Goal: Ask a question: Seek information or help from site administrators or community

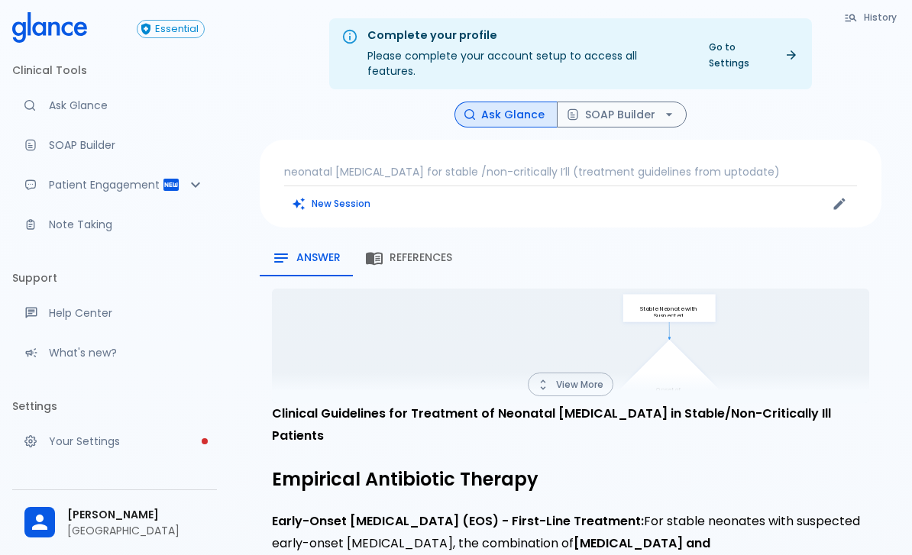
click at [602, 164] on p "neonatal [MEDICAL_DATA] for stable /non-critically I’ll (treatment guidelines f…" at bounding box center [570, 171] width 573 height 15
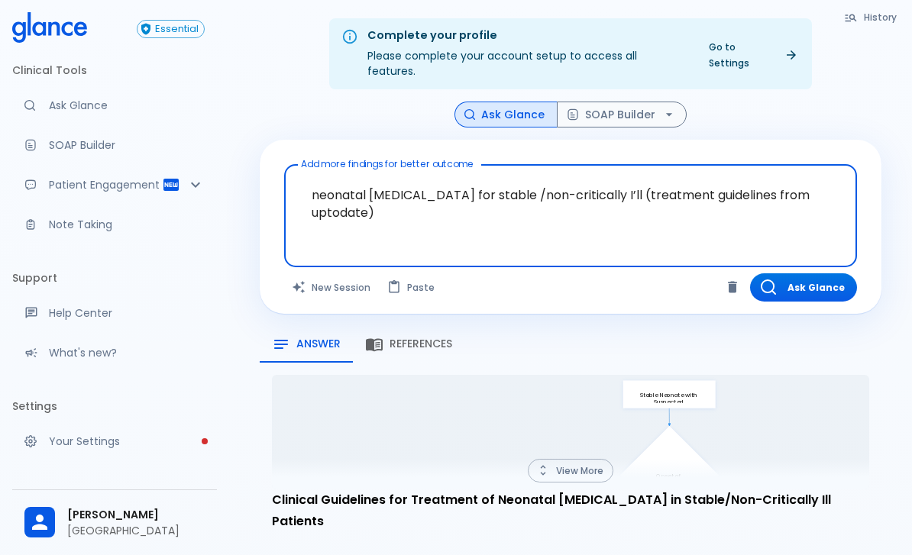
click at [496, 176] on textarea "neonatal bacterial sepsis for stable /non-critically I’ll (treatment guidelines…" at bounding box center [570, 204] width 551 height 66
click at [477, 176] on textarea "neonatal bacterial sepsis for stable /non-critically I’ll (treatment guidelines…" at bounding box center [570, 204] width 551 height 66
click at [476, 176] on textarea "neonatal bacterial sepsis for stable /non-critically I’ll (treatment guidelines…" at bounding box center [570, 204] width 551 height 66
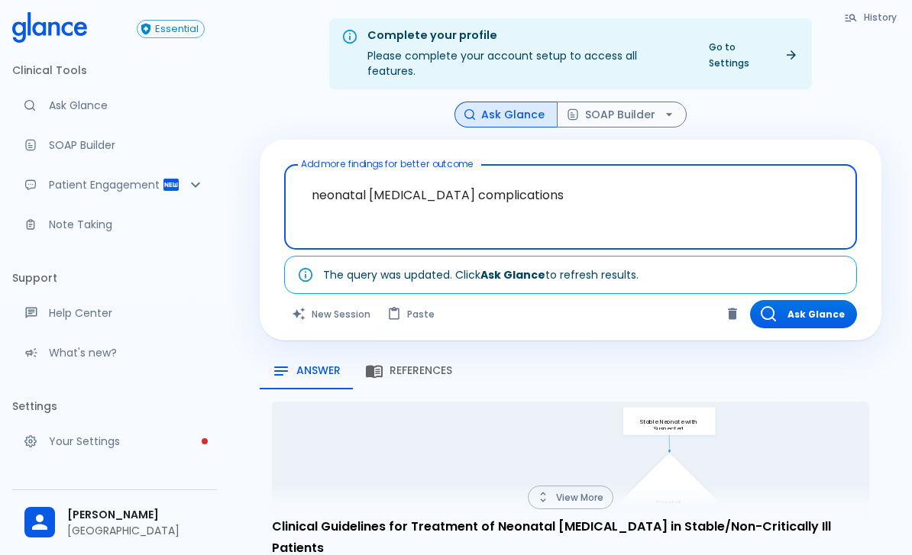
type textarea "neonatal bacterial sepsis complications"
click at [841, 102] on div "Ask Glance SOAP Builder" at bounding box center [571, 115] width 622 height 27
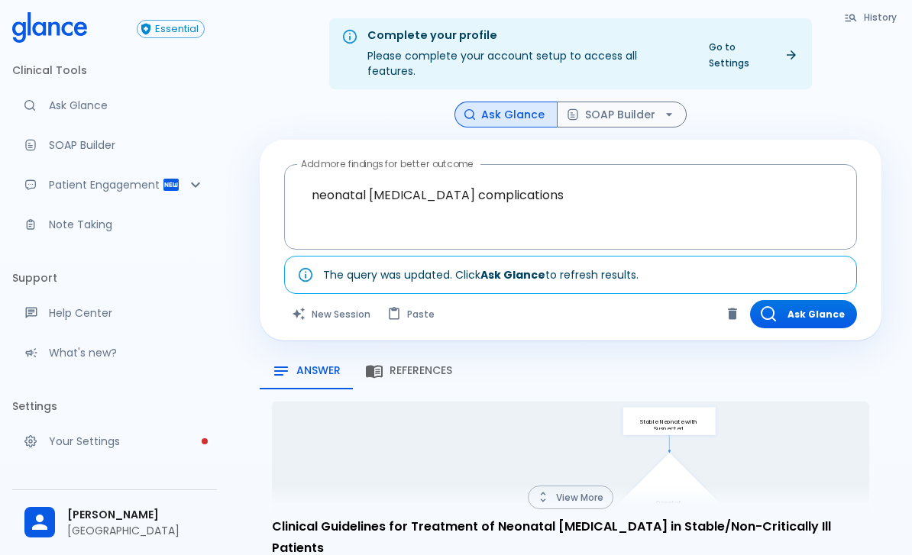
click at [815, 300] on button "Ask Glance" at bounding box center [803, 314] width 107 height 28
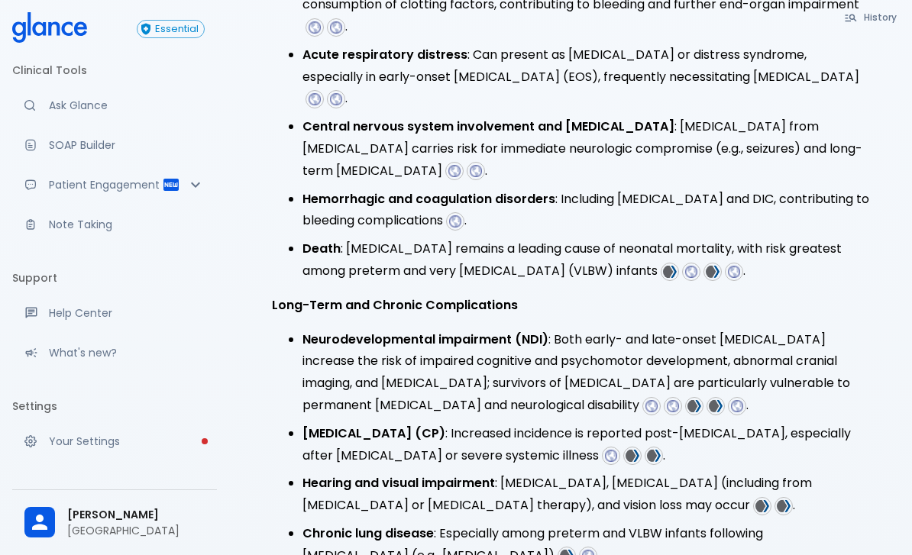
scroll to position [656, 0]
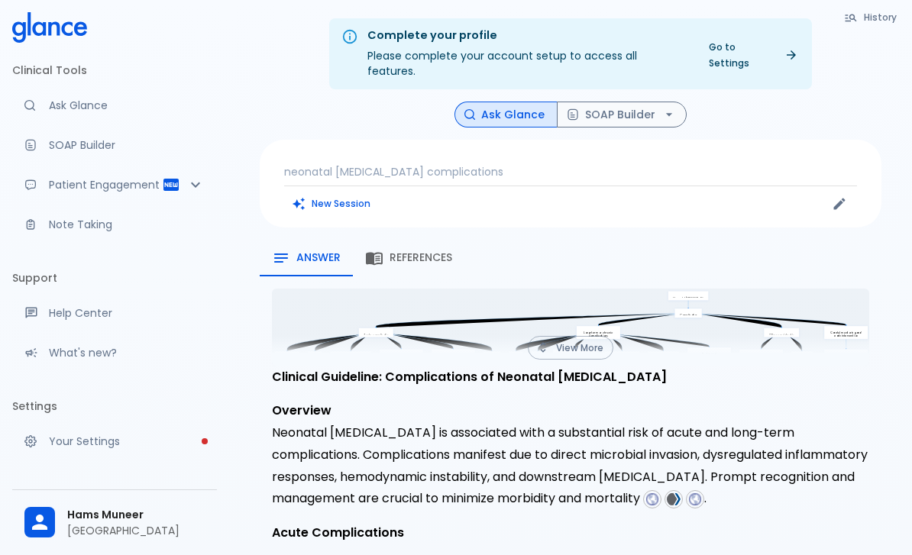
click at [519, 164] on p "neonatal [MEDICAL_DATA] complications" at bounding box center [570, 171] width 573 height 15
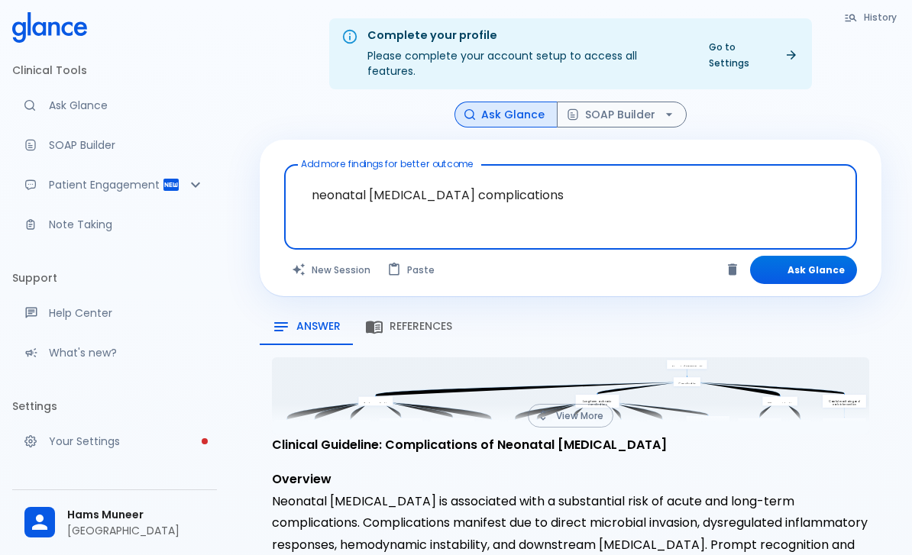
click at [508, 171] on textarea "neonatal [MEDICAL_DATA] complications" at bounding box center [570, 195] width 551 height 48
click at [408, 172] on textarea "neonatal bacterial sepsis complications" at bounding box center [570, 195] width 551 height 48
click at [407, 172] on textarea "neonatal bacterial sepsis complications" at bounding box center [570, 195] width 551 height 48
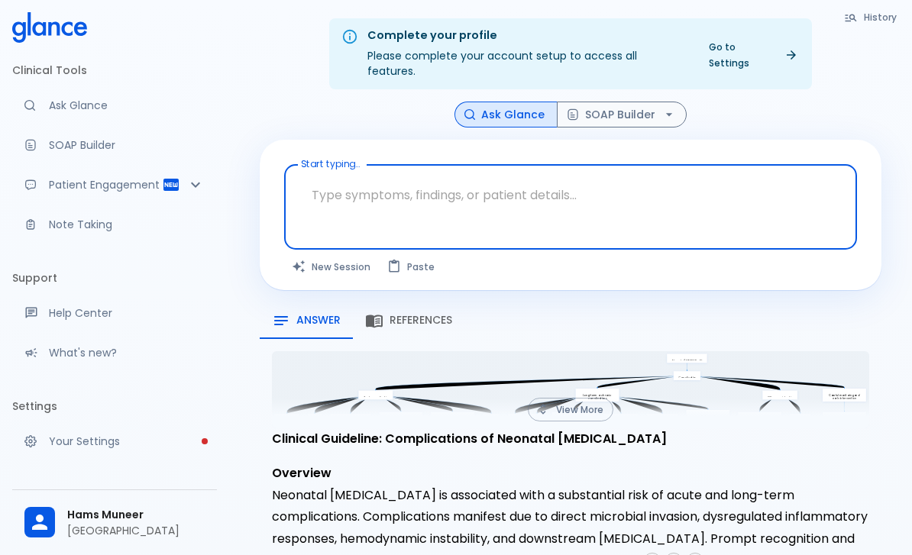
click at [465, 175] on textarea "Start typing..." at bounding box center [570, 195] width 551 height 48
click at [402, 180] on textarea "Start typing..." at bounding box center [570, 195] width 551 height 48
click at [480, 186] on textarea "Start typing..." at bounding box center [570, 195] width 551 height 48
click at [505, 183] on textarea "Start typing..." at bounding box center [570, 195] width 551 height 48
paste textarea "sepsis-induced cholestasis."
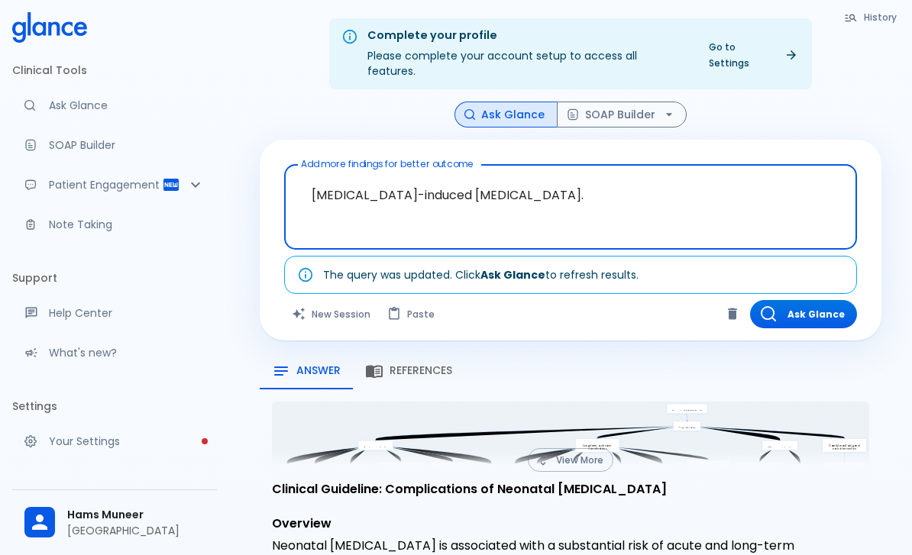
type textarea "sepsis-induced cholestasis."
click at [806, 102] on div "Ask Glance SOAP Builder" at bounding box center [571, 115] width 622 height 27
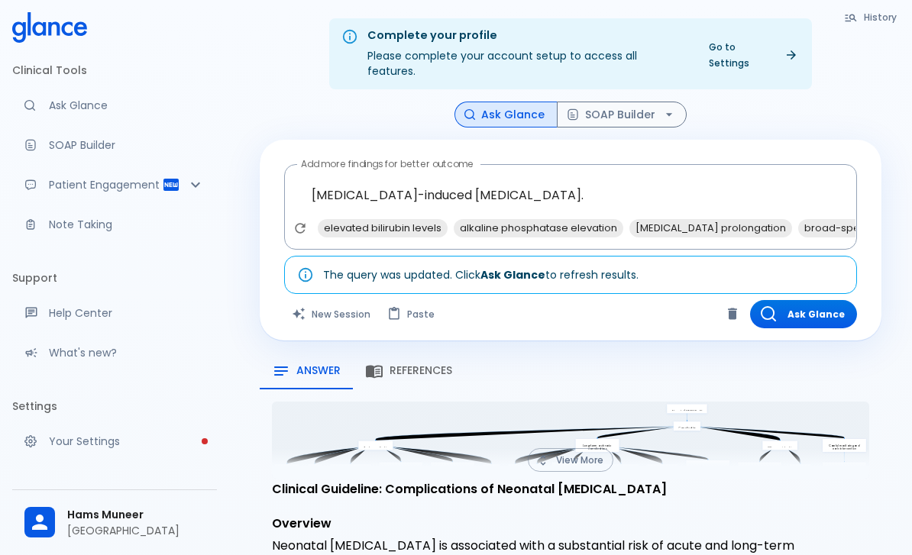
click at [845, 300] on button "Ask Glance" at bounding box center [803, 314] width 107 height 28
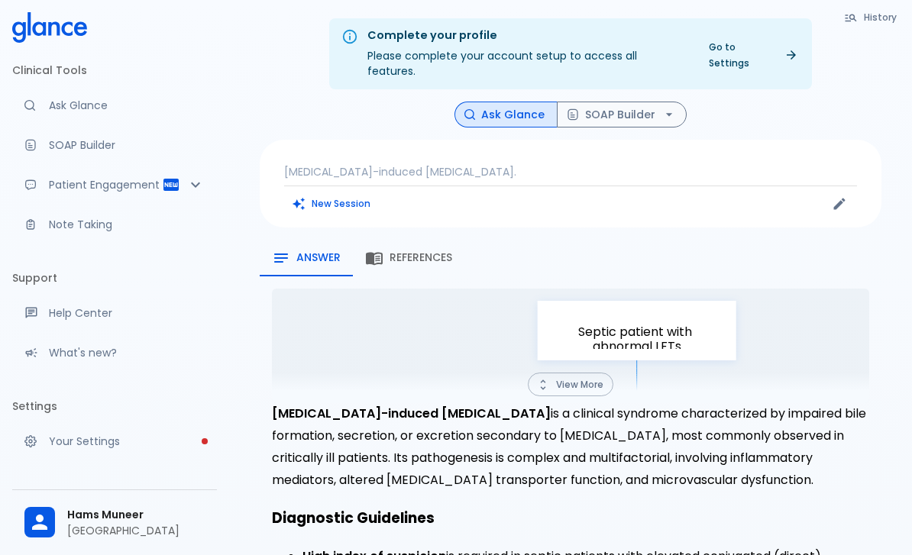
click at [515, 164] on p "sepsis-induced cholestasis." at bounding box center [570, 171] width 573 height 15
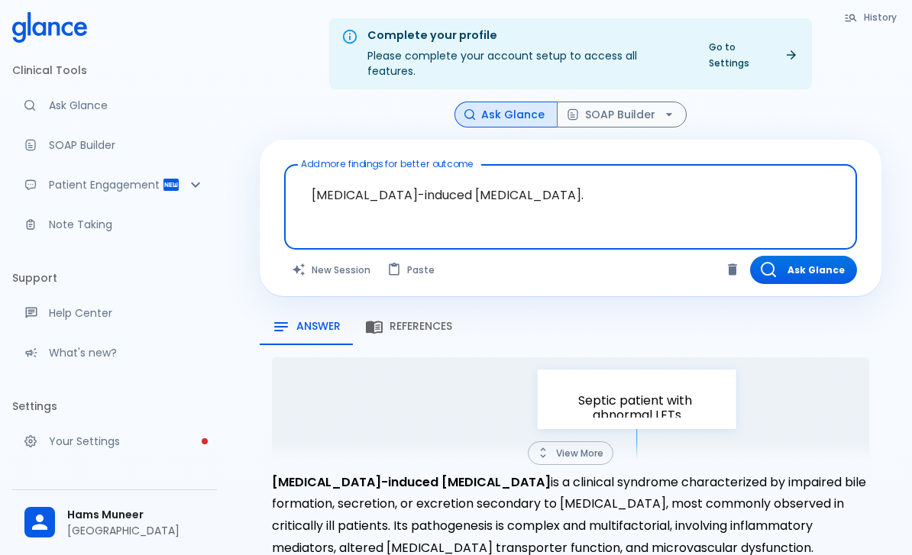
click at [493, 178] on textarea "sepsis-induced cholestasis." at bounding box center [570, 195] width 551 height 48
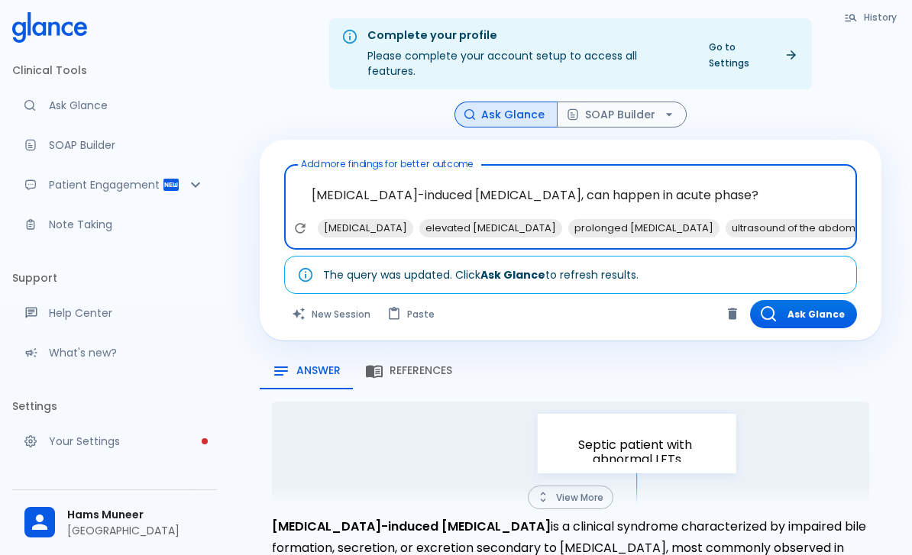
type textarea "sepsis-induced cholestasis, can happen in acute phase?"
click at [865, 107] on div "Ask Glance SOAP Builder" at bounding box center [571, 115] width 622 height 27
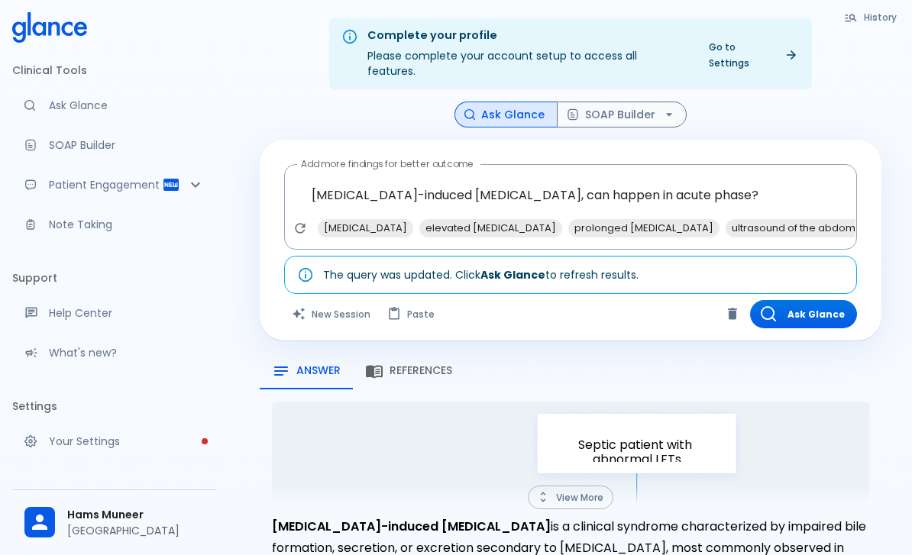
click at [823, 300] on button "Ask Glance" at bounding box center [803, 314] width 107 height 28
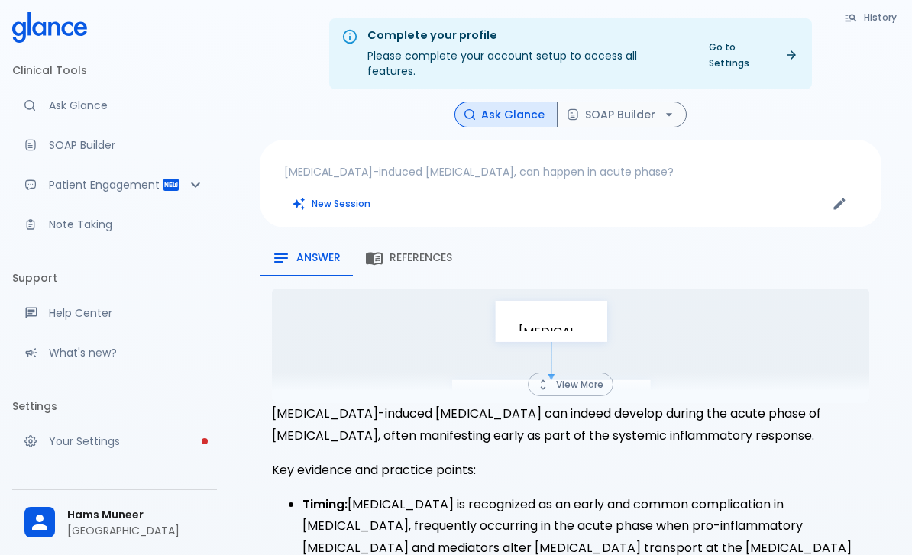
click at [435, 144] on div "sepsis-induced cholestasis, can happen in acute phase? New Session" at bounding box center [571, 184] width 622 height 88
click at [590, 164] on p "sepsis-induced cholestasis, can happen in acute phase?" at bounding box center [570, 171] width 573 height 15
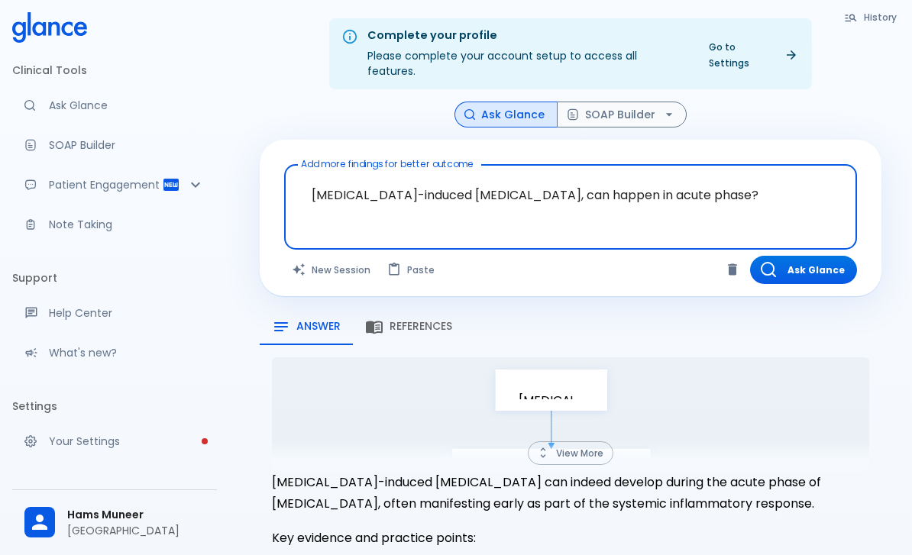
click at [568, 171] on textarea "sepsis-induced cholestasis, can happen in acute phase?" at bounding box center [570, 195] width 551 height 48
click at [567, 171] on textarea "sepsis-induced cholestasis, can happen in acute phase?" at bounding box center [570, 195] width 551 height 48
click at [561, 176] on textarea "sepsis-induced cholestasis, can happen in acute phase?" at bounding box center [570, 195] width 551 height 48
click at [560, 175] on textarea "sepsis-induced cholestasis, can happen in acute phase?" at bounding box center [570, 195] width 551 height 48
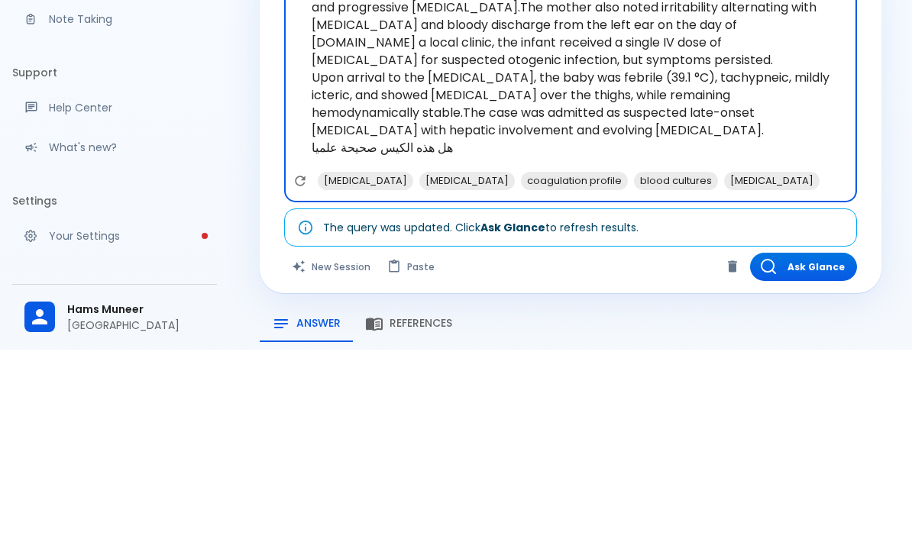
type textarea "L.B., a 21-day-old full-term neonate, presented with persistent fever, poor fee…"
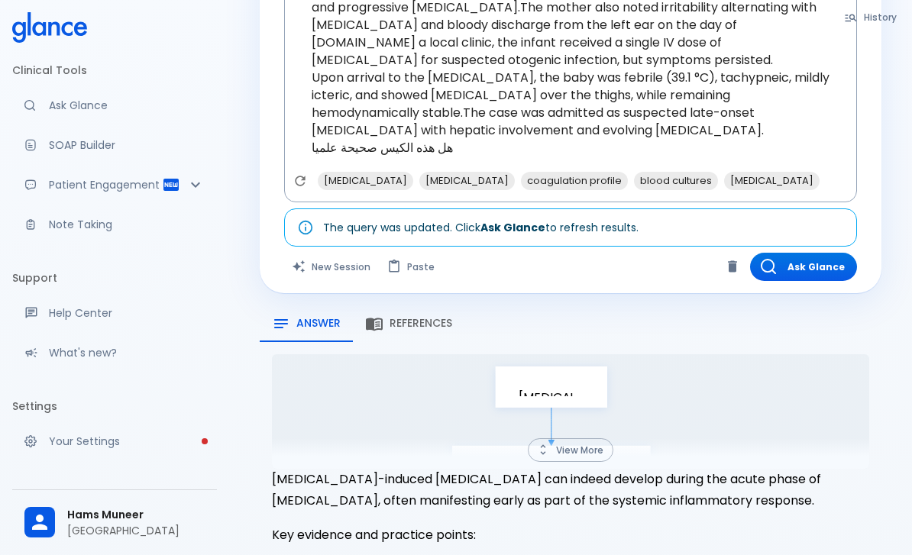
click at [818, 256] on button "Ask Glance" at bounding box center [803, 267] width 107 height 28
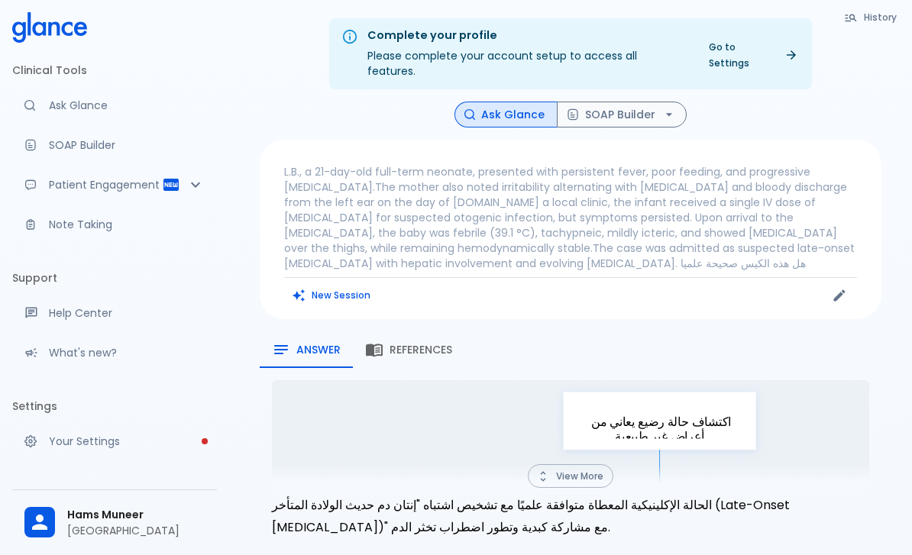
click at [500, 204] on p "L.B., a 21-day-old full-term neonate, presented with persistent fever, poor fee…" at bounding box center [570, 217] width 573 height 107
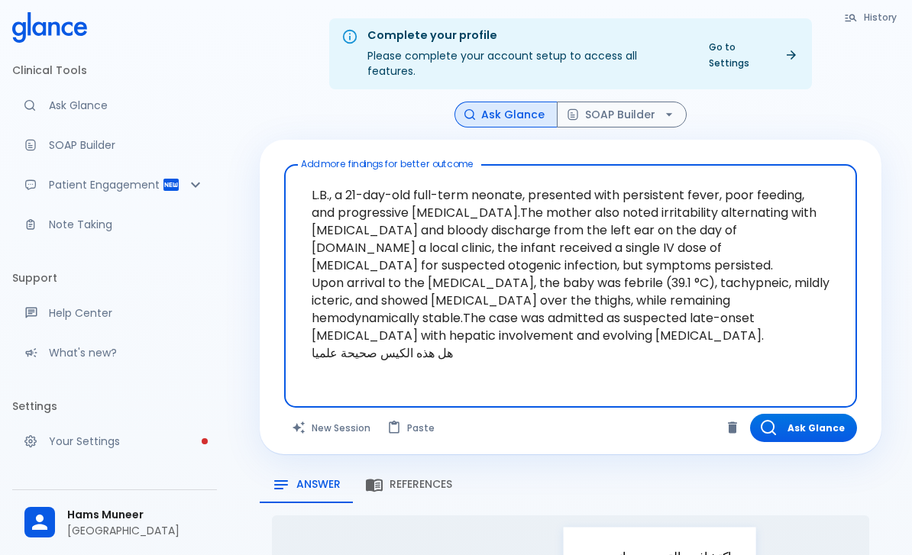
click at [330, 183] on textarea "L.B., a 21-day-old full-term neonate, presented with persistent fever, poor fee…" at bounding box center [570, 274] width 551 height 206
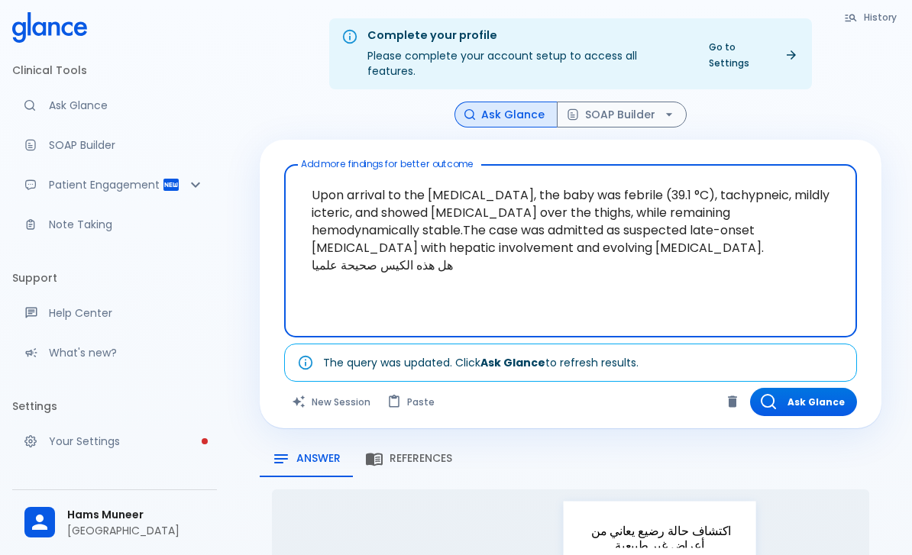
click at [376, 204] on textarea "Upon arrival to the NICU, the baby was febrile (39.1 °C), tachypneic, mildly ic…" at bounding box center [570, 239] width 551 height 136
click at [386, 202] on textarea "Upon arrival to the NICU, the baby was febrile (39.1 °C), tachypneic, mildly ic…" at bounding box center [570, 239] width 551 height 136
type textarea "هل هذه الكيس صحيحة علميا"
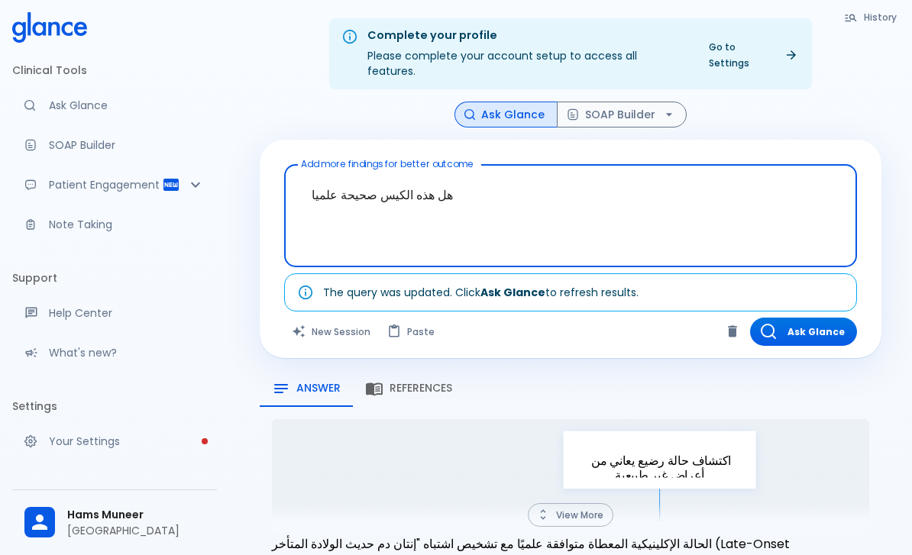
click at [361, 205] on textarea "هل هذه الكيس صحيحة علميا" at bounding box center [570, 204] width 551 height 66
click at [371, 199] on textarea "هل هذه الكيس صحيحة علميا" at bounding box center [570, 204] width 551 height 66
click at [370, 199] on textarea "هل هذه الكيس صحيحة علميا" at bounding box center [570, 204] width 551 height 66
click at [395, 200] on textarea "هل هذه الكيس صحيحة علميا" at bounding box center [570, 204] width 551 height 66
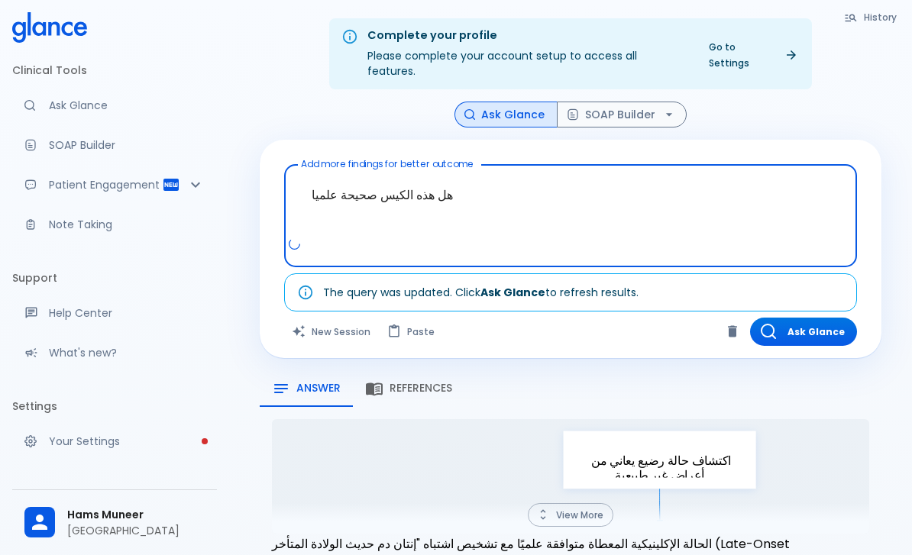
click at [395, 199] on textarea "هل هذه الكيس صحيحة علميا" at bounding box center [570, 204] width 551 height 66
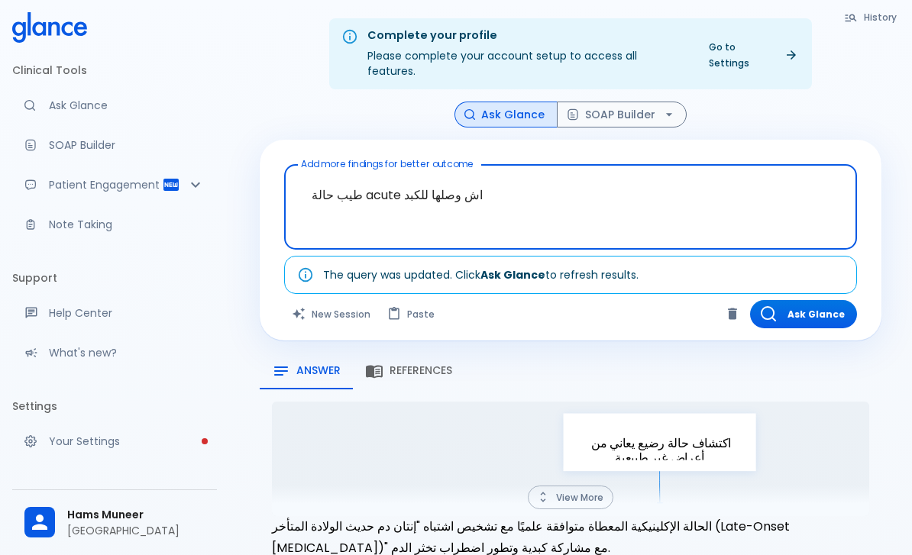
type textarea "طيب حالة acute اش وصلها للكبد"
click at [835, 102] on div "Ask Glance SOAP Builder" at bounding box center [571, 115] width 622 height 27
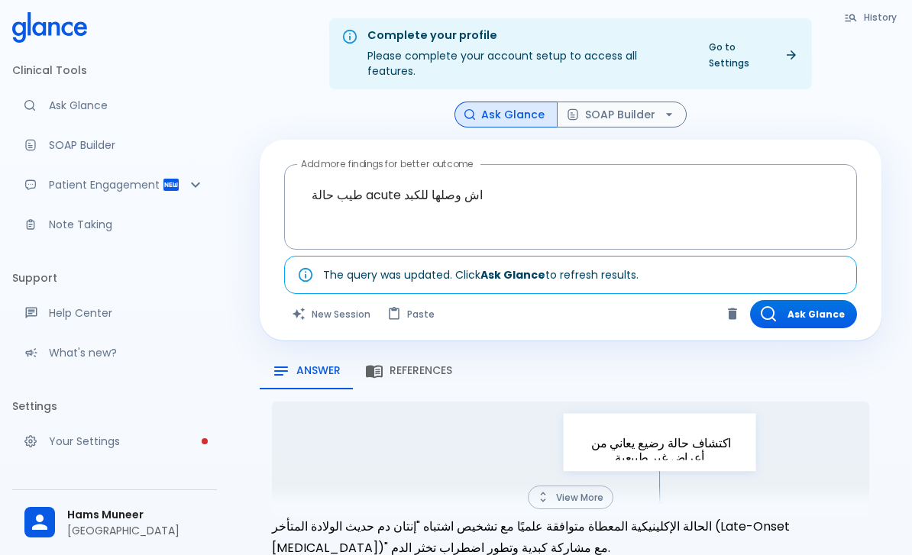
click at [832, 300] on button "Ask Glance" at bounding box center [803, 314] width 107 height 28
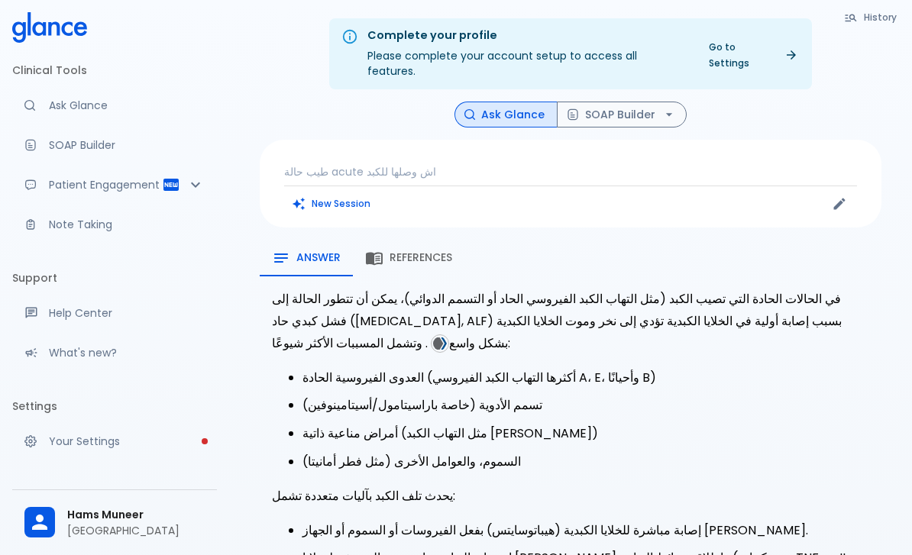
click at [397, 164] on p "طيب حالة acute اش وصلها للكبد" at bounding box center [570, 171] width 573 height 15
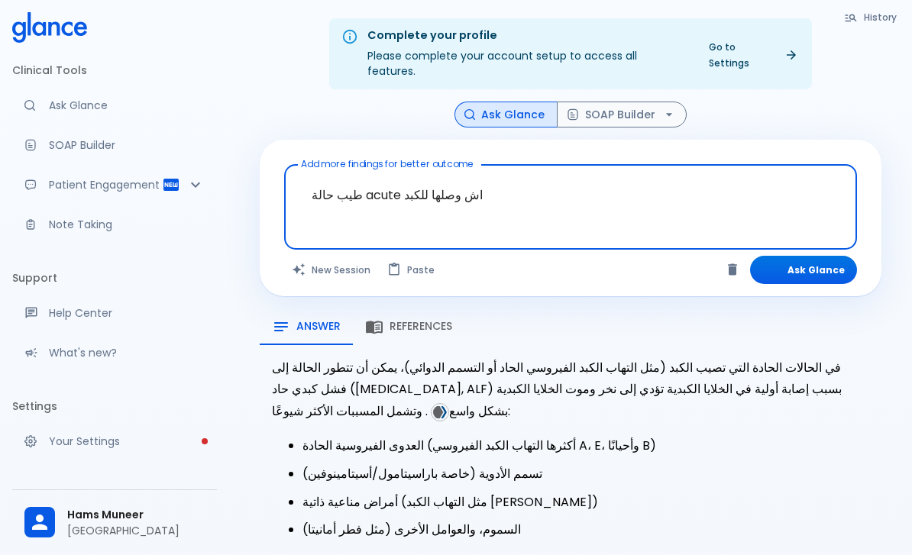
click at [396, 171] on textarea "طيب حالة acute اش وصلها للكبد" at bounding box center [570, 195] width 551 height 48
click at [413, 176] on textarea "طيب حالة acute اش وصلها للكبد" at bounding box center [570, 195] width 551 height 48
click at [413, 175] on textarea "طيب حالة acute اش وصلها للكبد" at bounding box center [570, 195] width 551 height 48
click at [415, 180] on textarea "طيب حالة acute اش وصلها للكبد" at bounding box center [570, 195] width 551 height 48
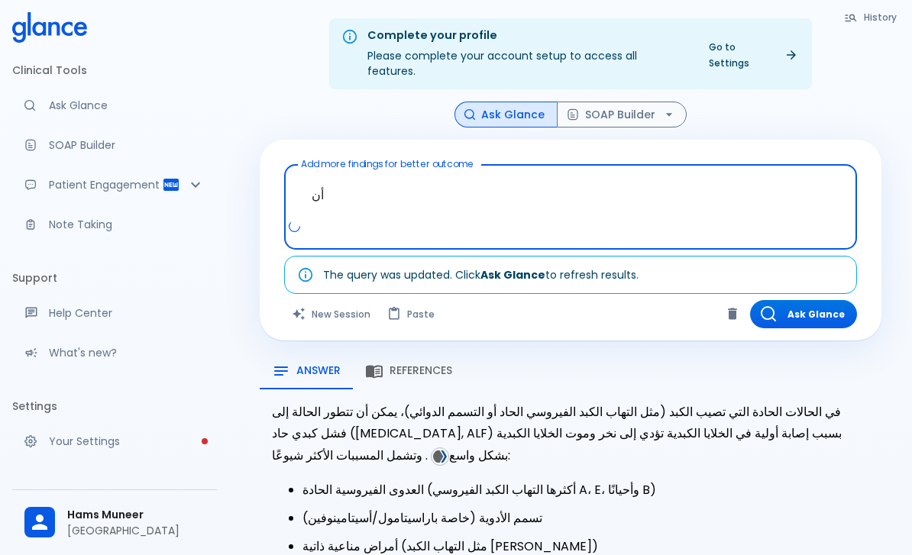
type textarea "أ"
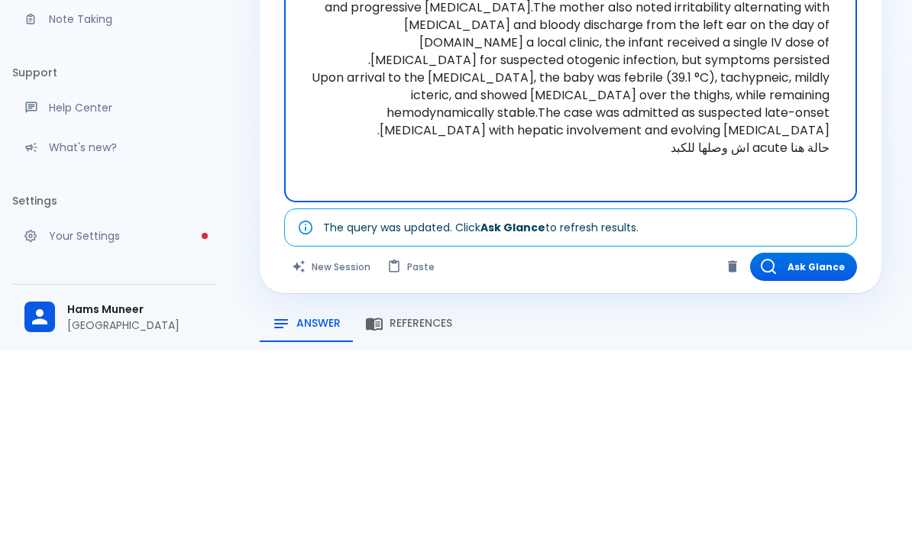
type textarea "L.B., a 21-day-old full-term neonate, presented with persistent fever, poor fee…"
click at [871, 147] on div "Add more findings for better outcome L.B., a 21-day-old full-term neonate, pres…" at bounding box center [571, 319] width 622 height 359
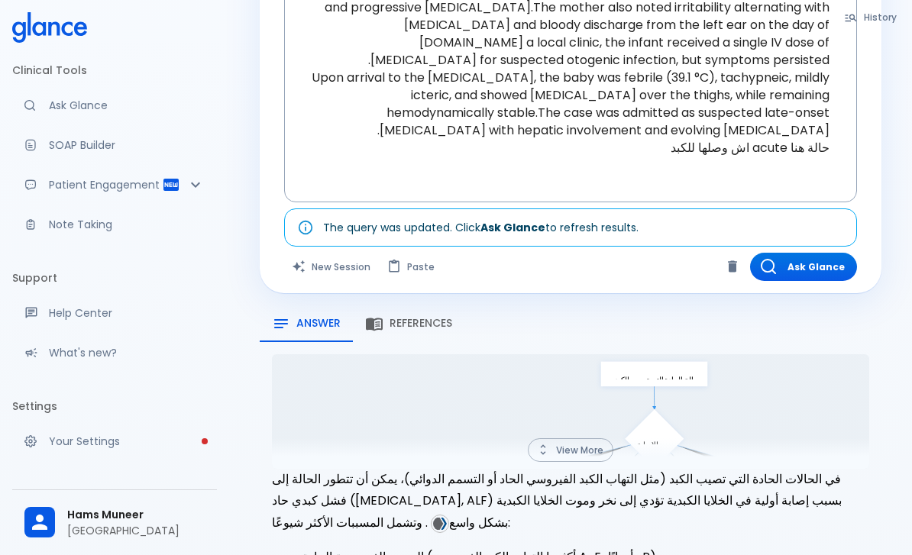
click at [819, 253] on button "Ask Glance" at bounding box center [803, 267] width 107 height 28
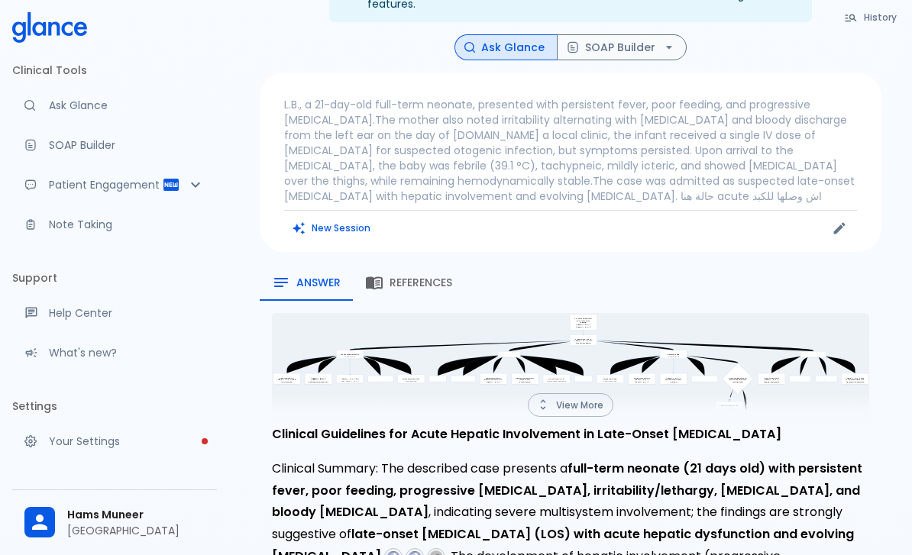
scroll to position [66, 0]
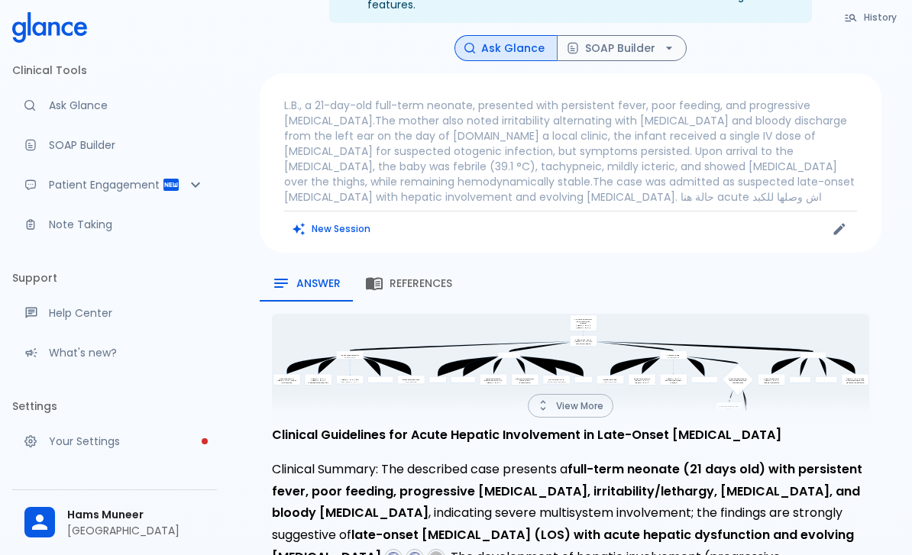
click at [582, 394] on button "View More" at bounding box center [571, 406] width 86 height 24
click at [409, 277] on span "References" at bounding box center [420, 284] width 63 height 14
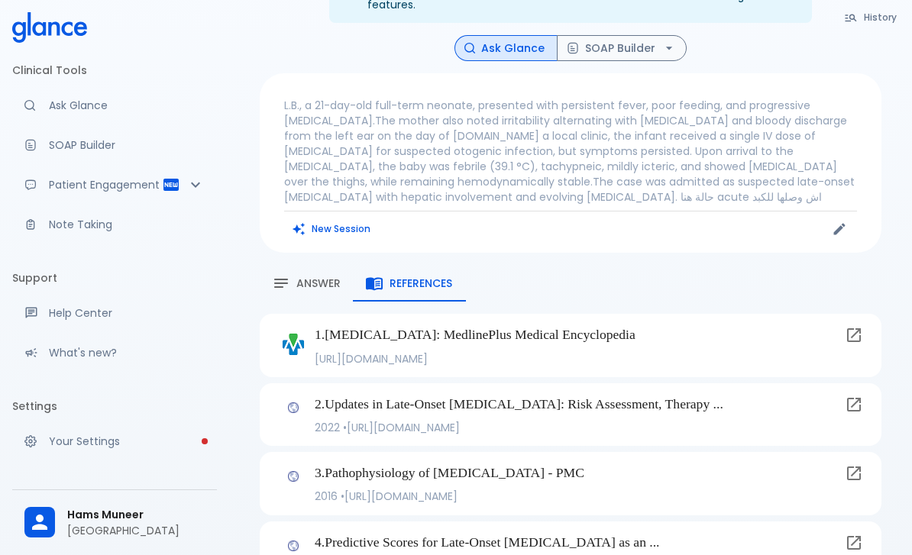
scroll to position [141, 0]
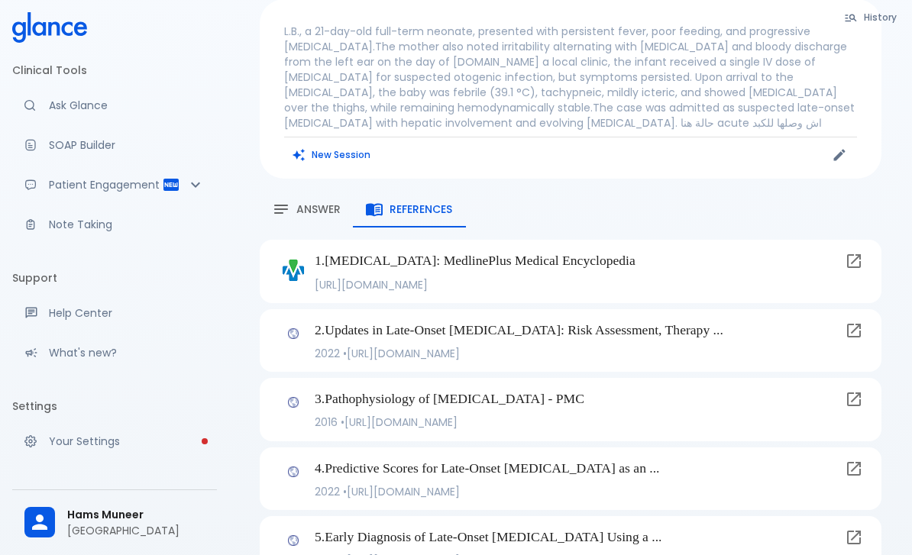
click at [861, 326] on link at bounding box center [853, 330] width 31 height 31
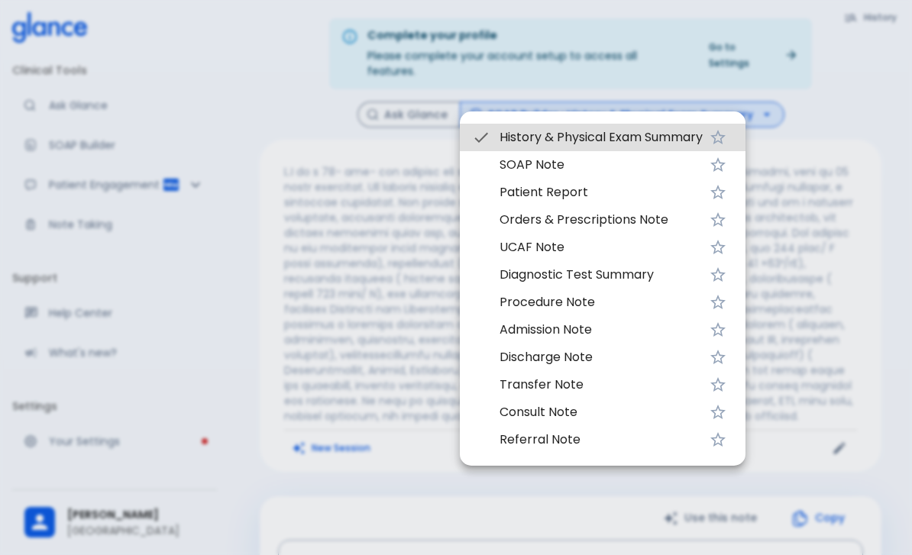
click at [883, 79] on div at bounding box center [456, 277] width 912 height 555
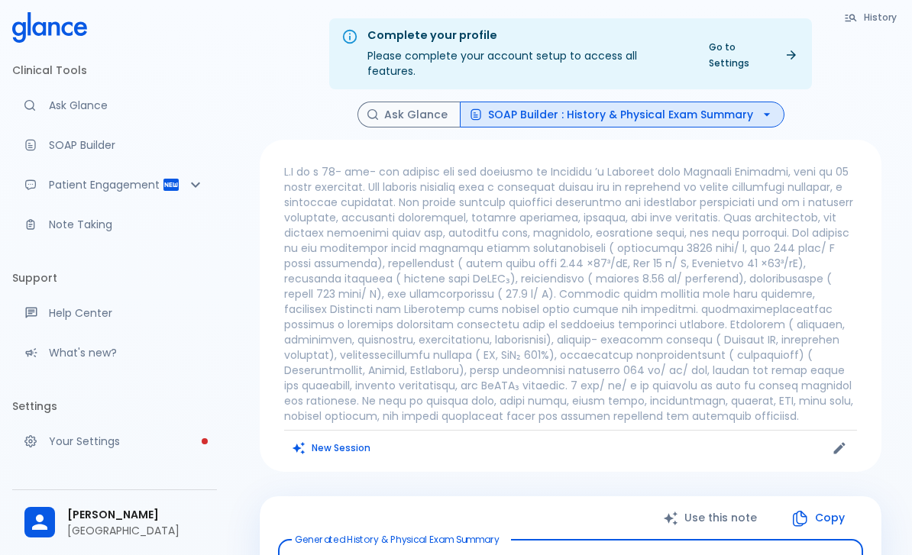
scroll to position [810, 0]
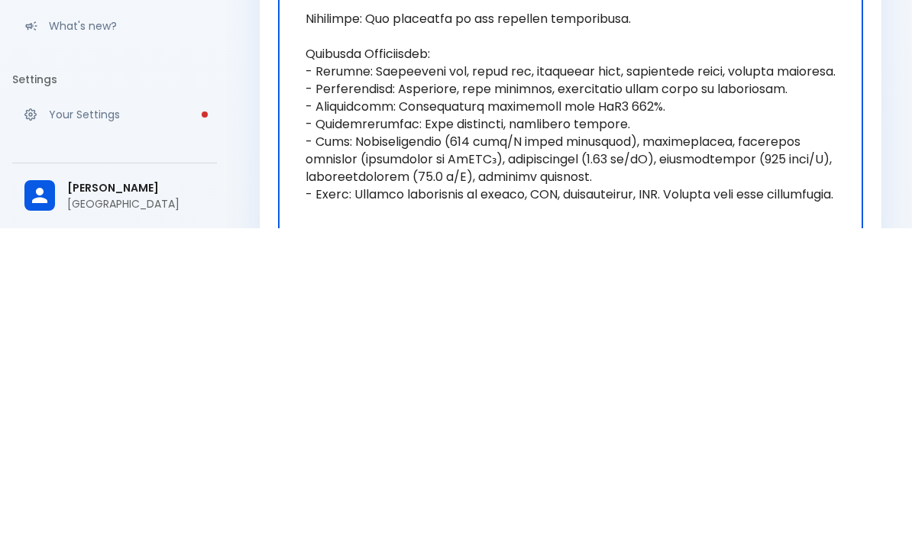
click at [890, 117] on div "History Ask Glance SOAP Builder : History & Physical Exam Summary New Session U…" at bounding box center [570, 58] width 658 height 1534
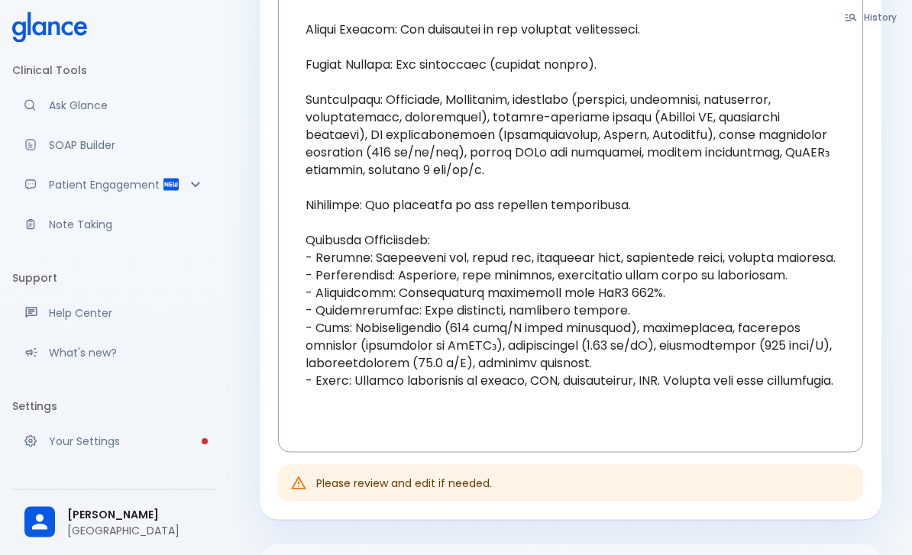
scroll to position [922, 0]
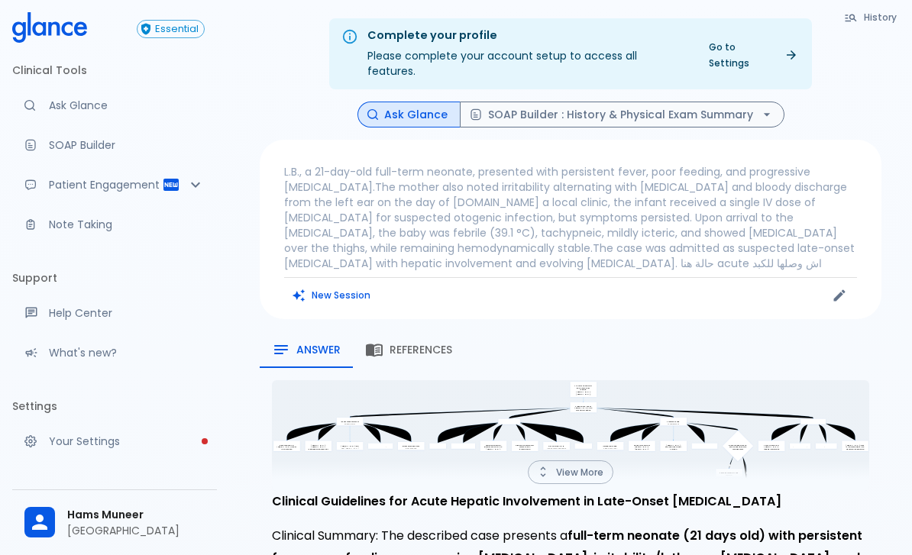
click at [781, 189] on p "L.B., a 21-day-old full-term neonate, presented with persistent fever, poor fee…" at bounding box center [570, 217] width 573 height 107
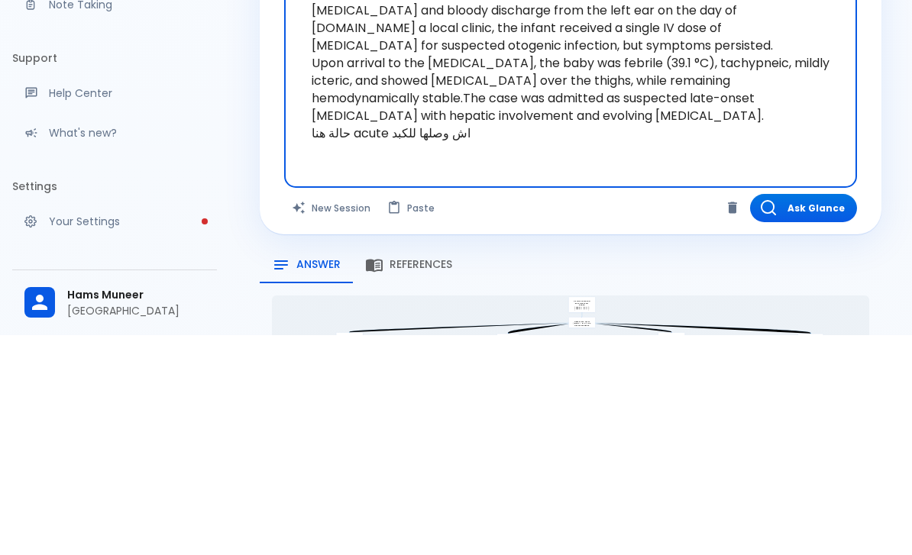
click at [403, 171] on textarea "L.B., a 21-day-old full-term neonate, presented with persistent fever, poor fee…" at bounding box center [570, 274] width 551 height 206
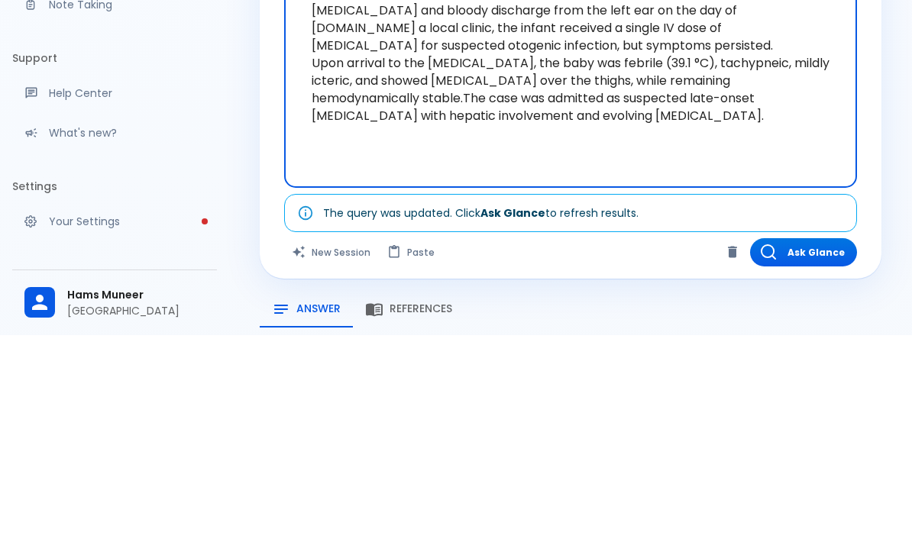
type textarea "L.B., a 21-day-old full-term neonate, presented with persistent fever, poor fee…"
click at [870, 140] on div "Add more findings for better outcome L.B., a 21-day-old full-term neonate, pres…" at bounding box center [571, 319] width 622 height 359
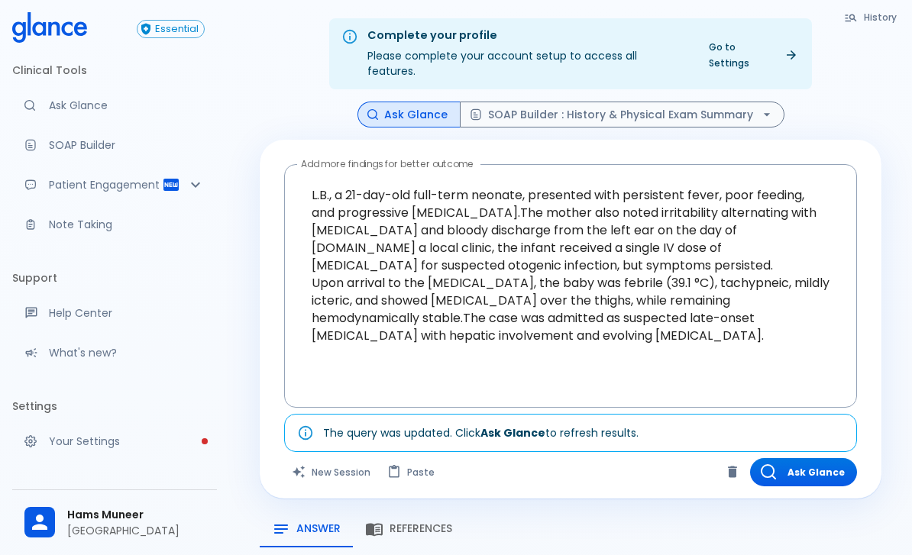
click at [677, 104] on button "SOAP Builder : History & Physical Exam Summary" at bounding box center [622, 115] width 325 height 27
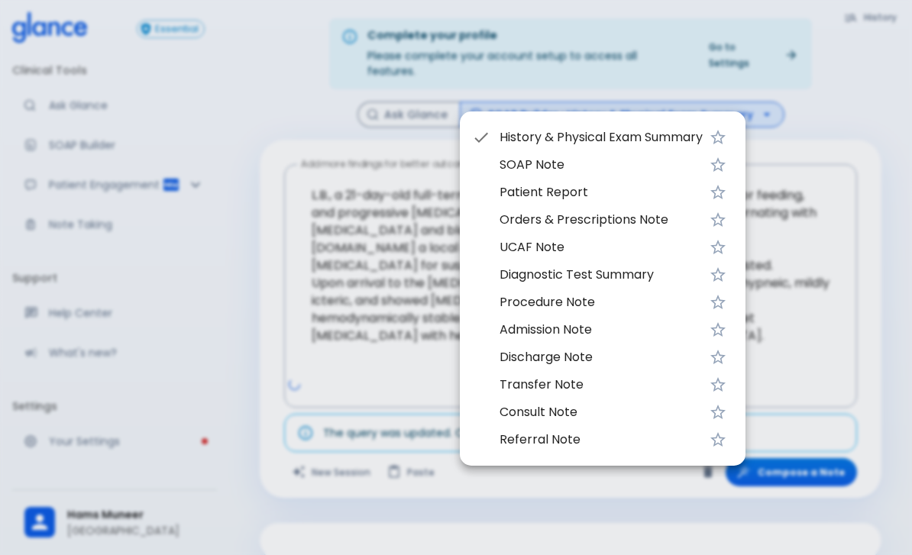
click at [549, 170] on span "SOAP Note" at bounding box center [600, 165] width 203 height 18
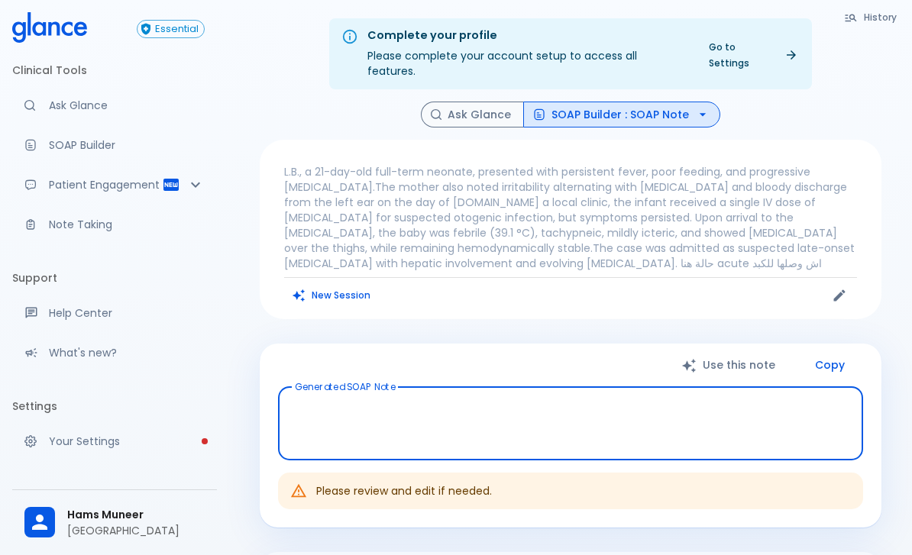
type textarea "Subjective: You report persistent fever, poor feeding, progressive jaundice, ir…"
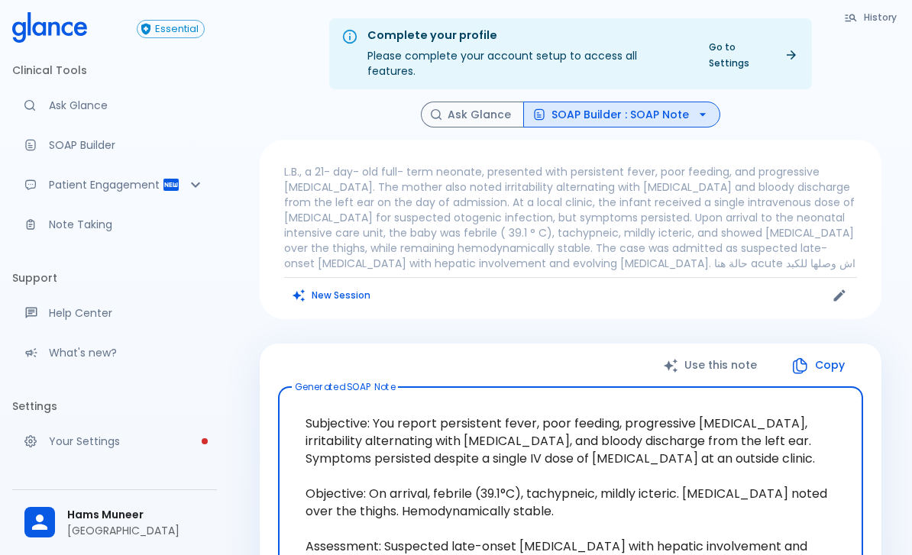
click at [603, 102] on button "SOAP Builder : SOAP Note" at bounding box center [621, 115] width 197 height 27
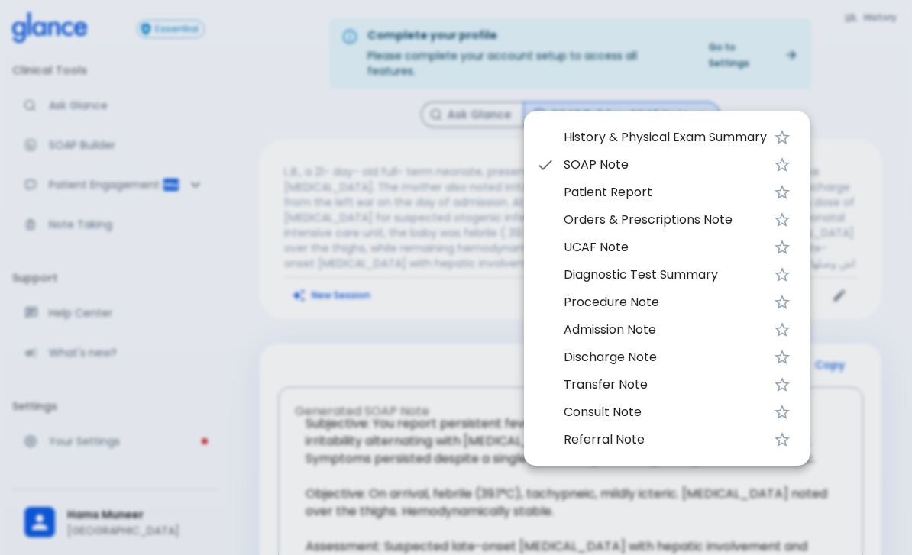
click at [725, 130] on span "History & Physical Exam Summary" at bounding box center [665, 137] width 203 height 18
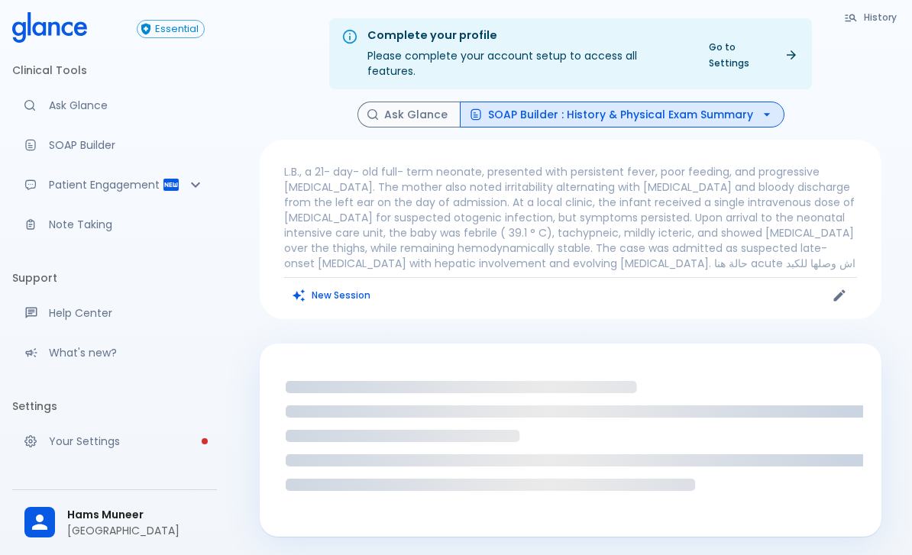
click at [698, 102] on button "SOAP Builder : History & Physical Exam Summary" at bounding box center [622, 115] width 325 height 27
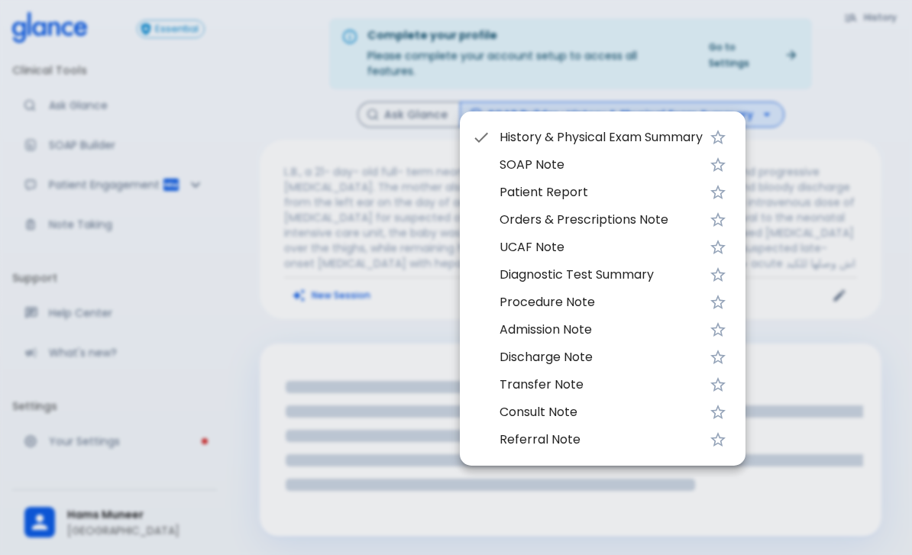
click at [647, 277] on span "Diagnostic Test Summary" at bounding box center [600, 275] width 203 height 18
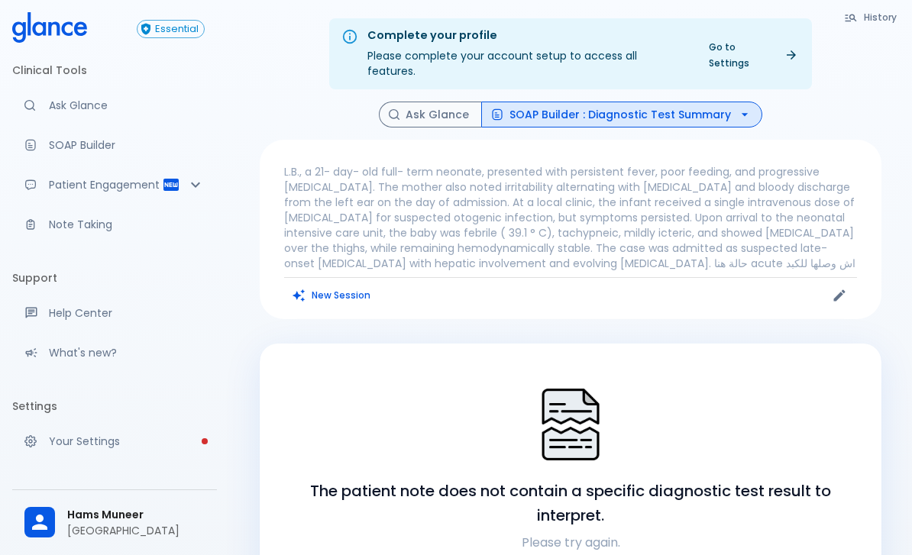
click at [513, 102] on button "SOAP Builder : Diagnostic Test Summary" at bounding box center [621, 115] width 281 height 27
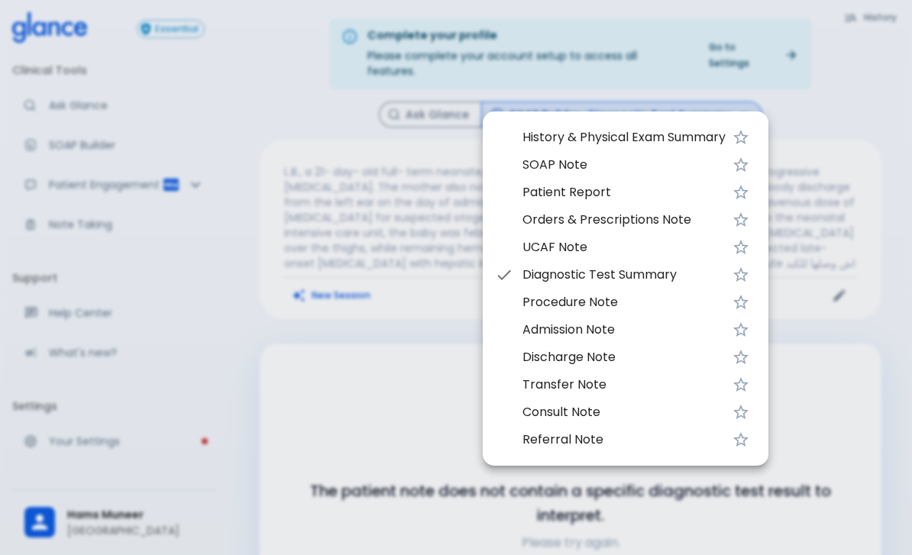
click at [545, 134] on span "History & Physical Exam Summary" at bounding box center [623, 137] width 203 height 18
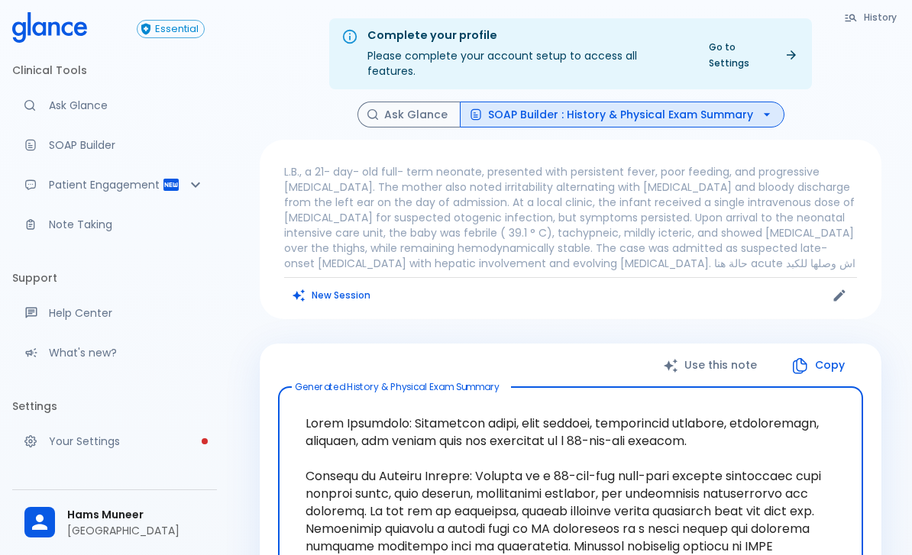
click at [602, 195] on p "L.B., a 21- day- old full- term neonate, presented with persistent fever, poor …" at bounding box center [570, 217] width 573 height 107
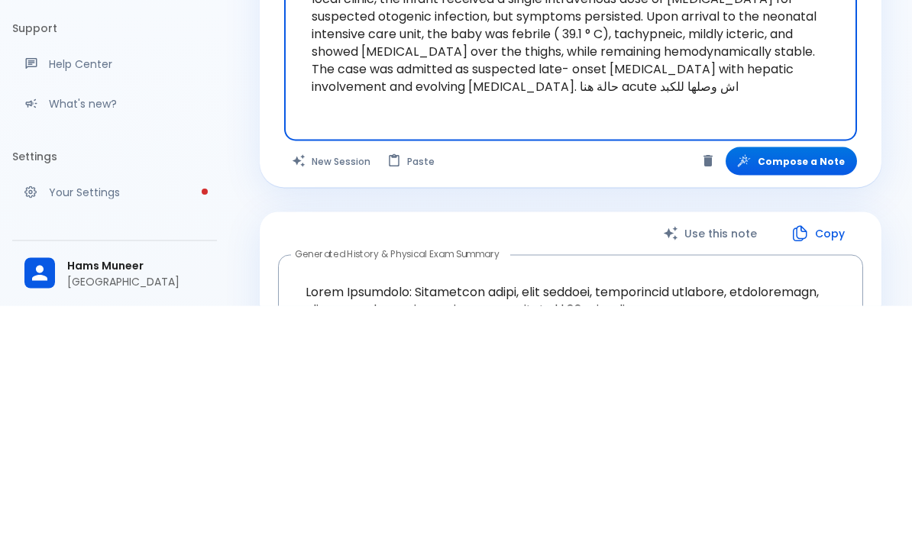
click at [716, 402] on icon "Clear" at bounding box center [707, 409] width 15 height 15
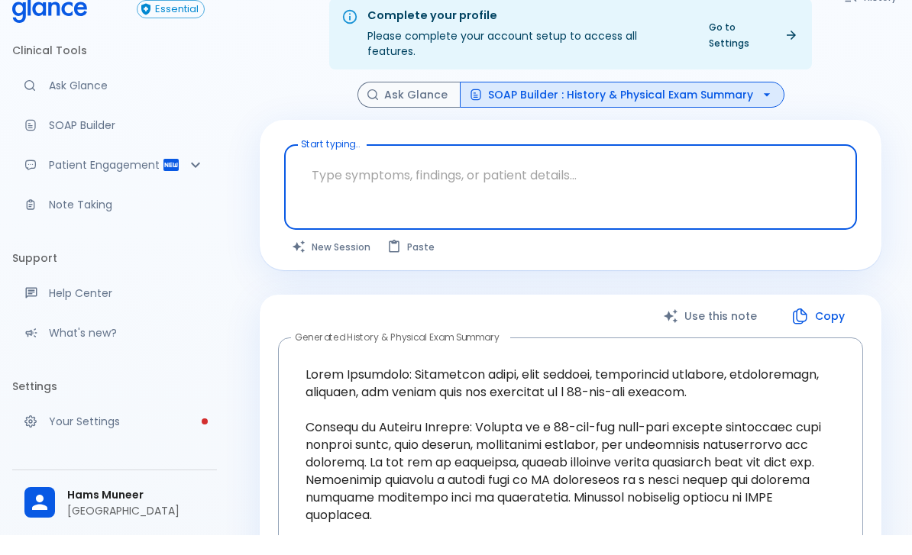
click at [593, 176] on textarea "Start typing..." at bounding box center [570, 195] width 551 height 48
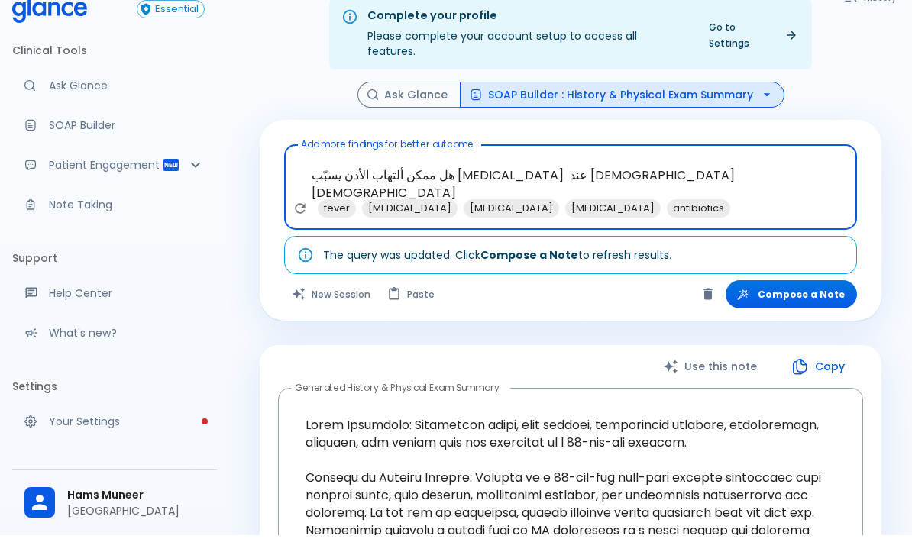
type textarea "هل ممكن ألتهاب الأذن يسبّب sepsis عند الأطفال حديثين الولادة"
click at [867, 102] on div "Ask Glance SOAP Builder : History & Physical Exam Summary" at bounding box center [571, 115] width 622 height 27
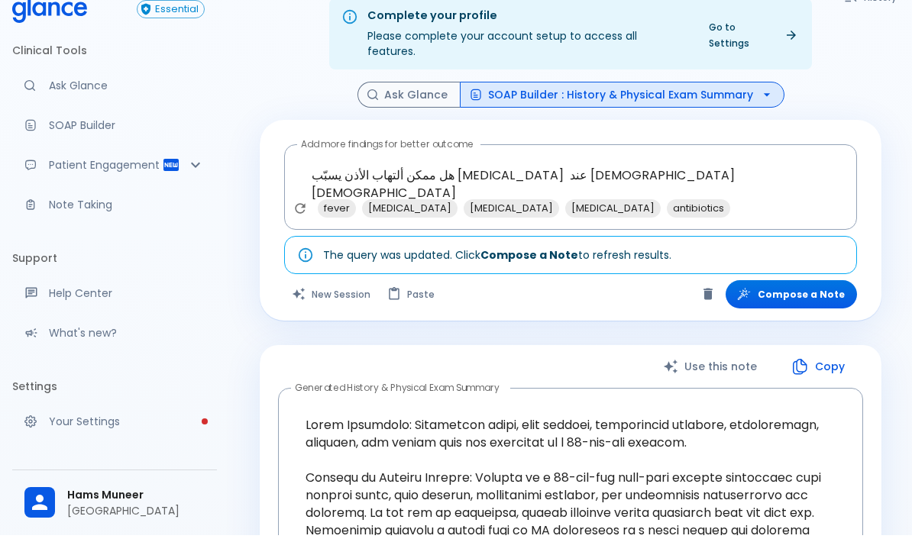
scroll to position [20, 0]
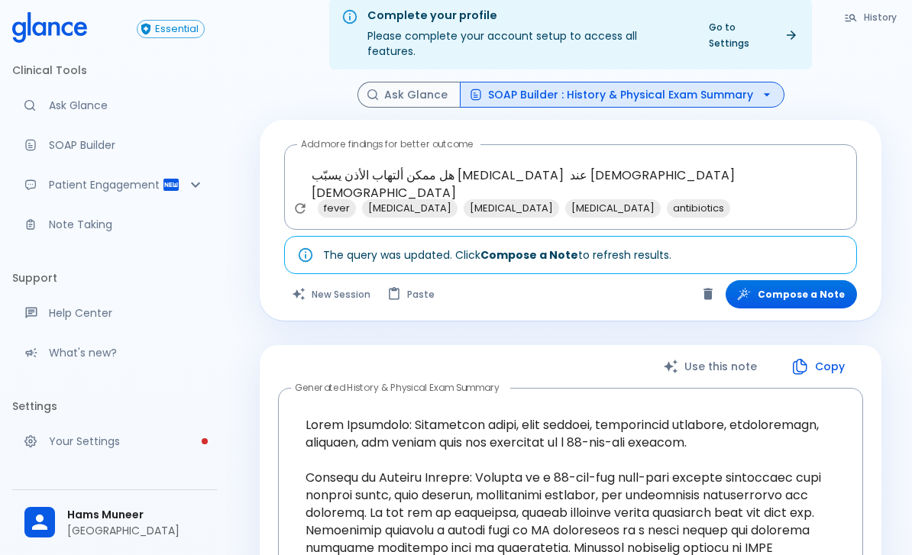
click at [828, 280] on button "Compose a Note" at bounding box center [790, 294] width 131 height 28
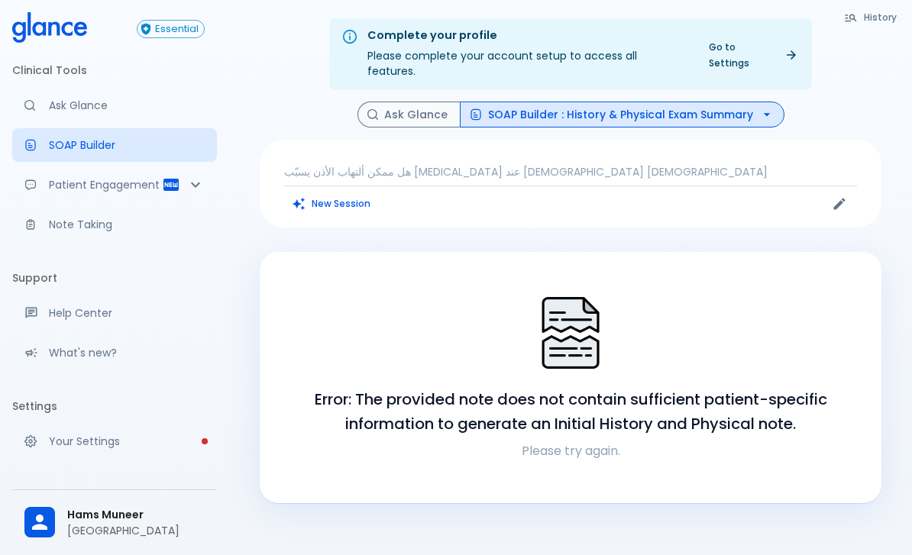
click at [488, 164] on p "هل ممكن ألتهاب الأذن يسبّب [MEDICAL_DATA] عند [DEMOGRAPHIC_DATA] [DEMOGRAPHIC_D…" at bounding box center [570, 171] width 573 height 15
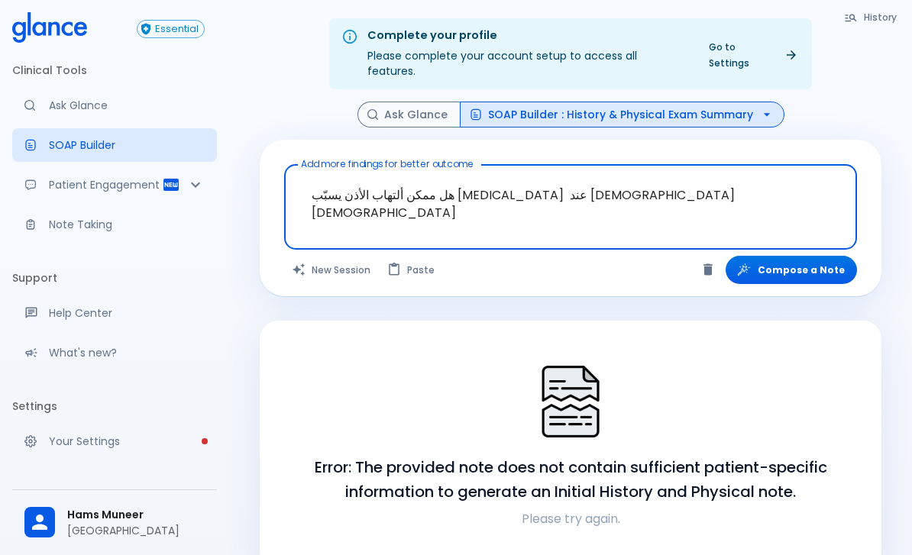
click at [483, 173] on textarea "هل ممكن ألتهاب الأذن يسبّب [MEDICAL_DATA] عند [DEMOGRAPHIC_DATA] [DEMOGRAPHIC_D…" at bounding box center [570, 195] width 551 height 48
click at [482, 172] on textarea "هل ممكن ألتهاب الأذن يسبّب [MEDICAL_DATA] عند [DEMOGRAPHIC_DATA] [DEMOGRAPHIC_D…" at bounding box center [570, 195] width 551 height 48
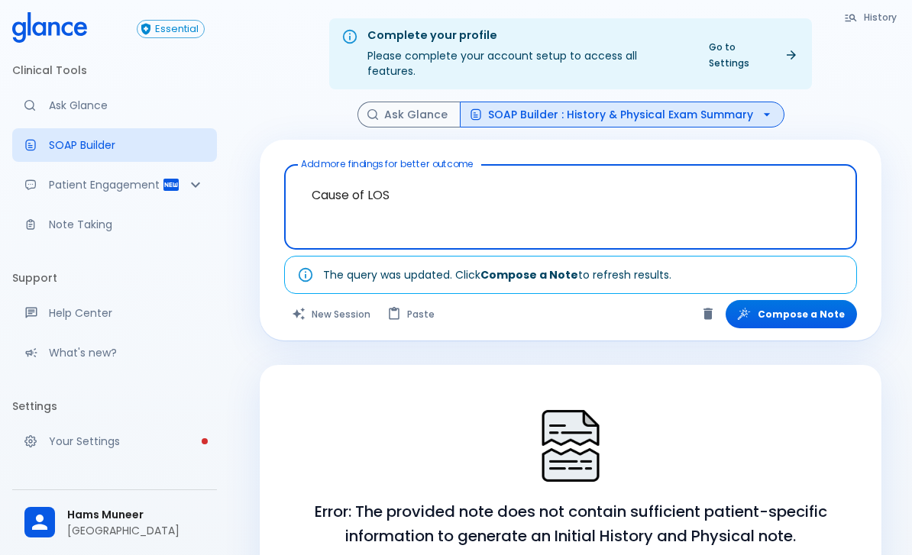
type textarea "Cause of LOS"
click at [875, 76] on div "Complete your profile Please complete your account setup to access all features…" at bounding box center [570, 378] width 683 height 756
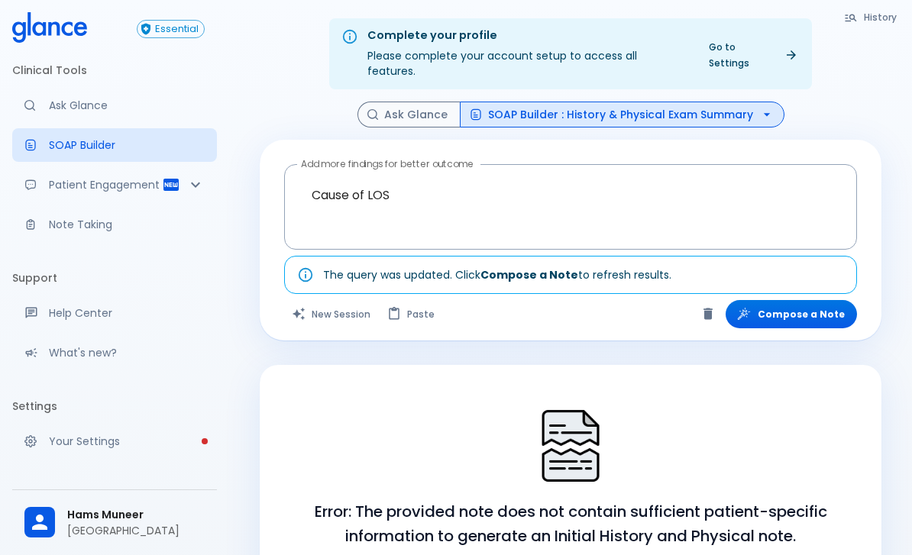
click at [822, 302] on button "Compose a Note" at bounding box center [790, 314] width 131 height 28
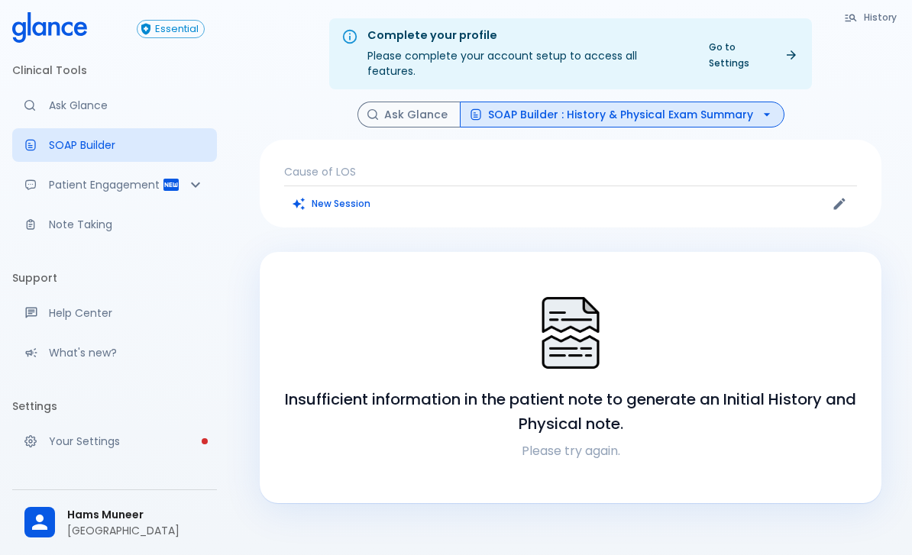
click at [709, 102] on button "SOAP Builder : History & Physical Exam Summary" at bounding box center [622, 115] width 325 height 27
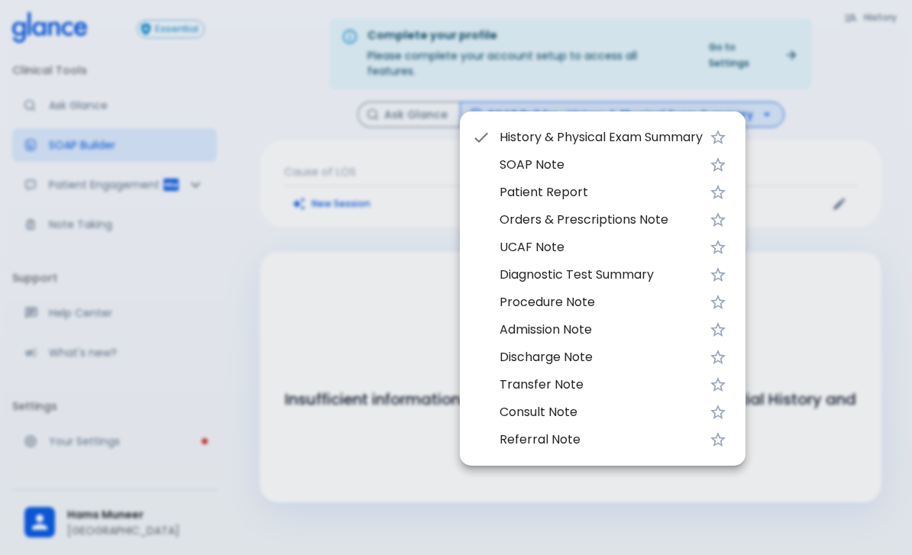
click at [832, 93] on div at bounding box center [456, 277] width 912 height 555
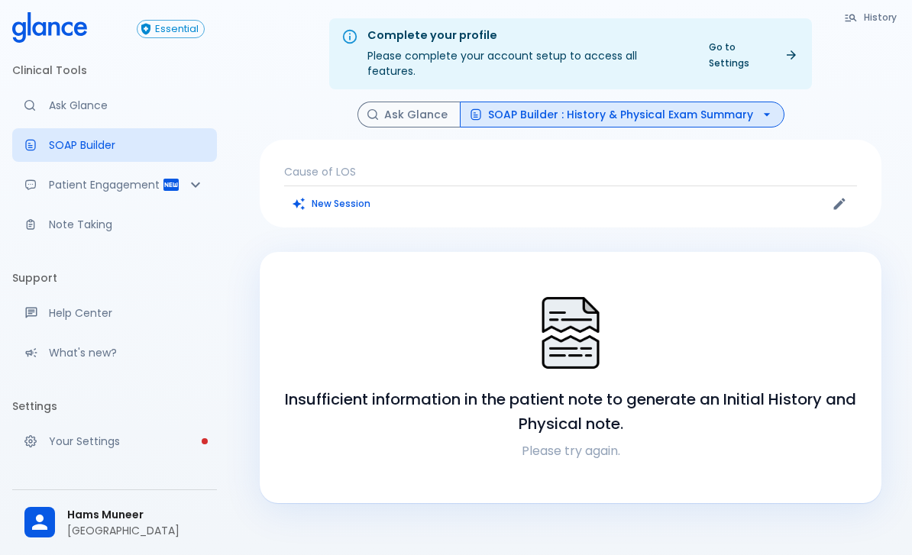
click at [125, 108] on p "Ask Glance" at bounding box center [127, 105] width 156 height 15
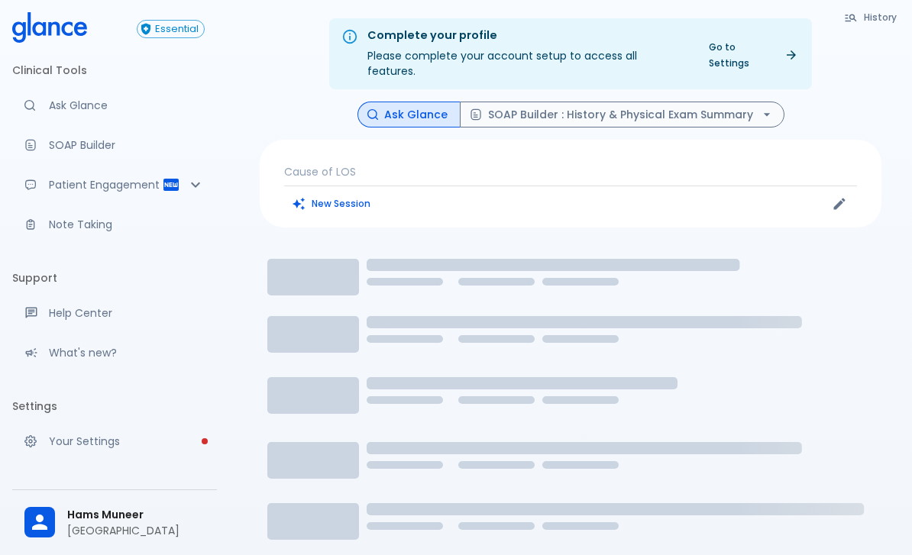
click at [377, 164] on p "Cause of LOS" at bounding box center [570, 171] width 573 height 15
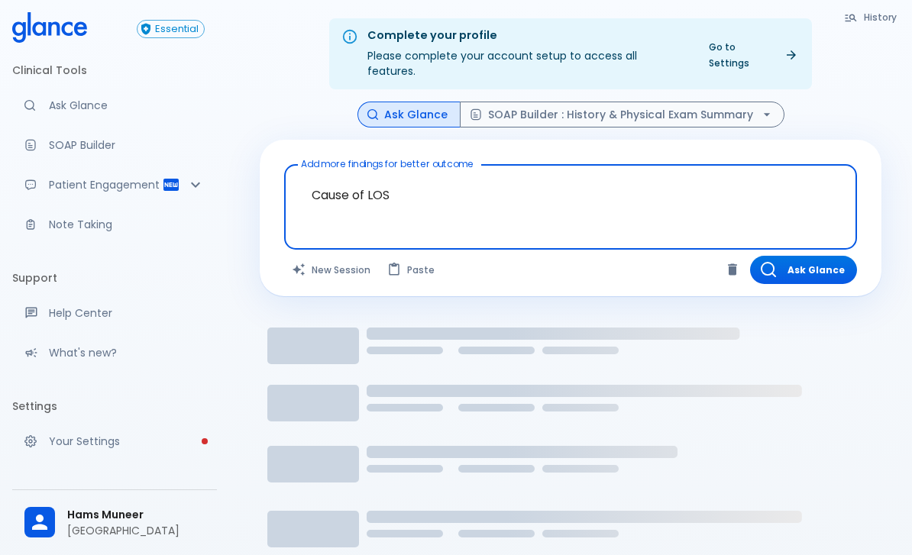
click at [864, 102] on div "Ask Glance SOAP Builder : History & Physical Exam Summary" at bounding box center [571, 115] width 622 height 27
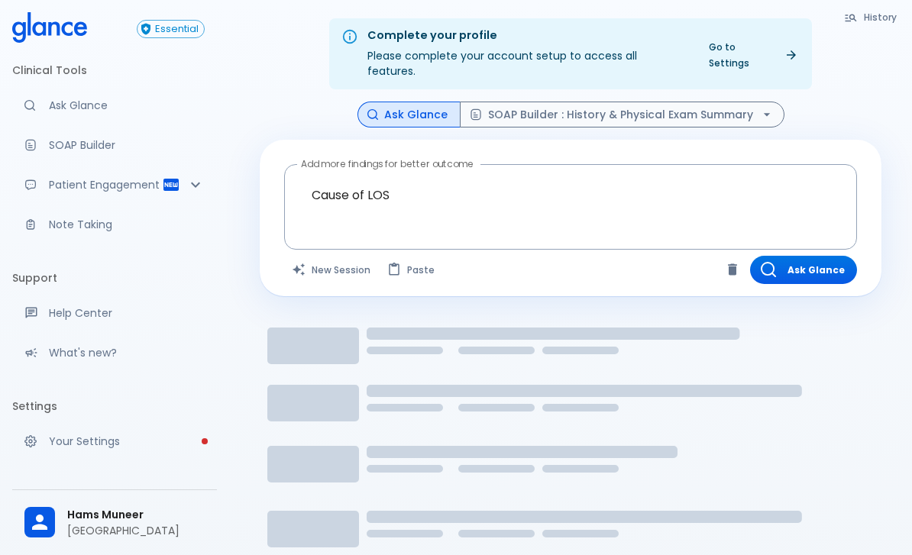
click at [821, 261] on button "Ask Glance" at bounding box center [803, 270] width 107 height 28
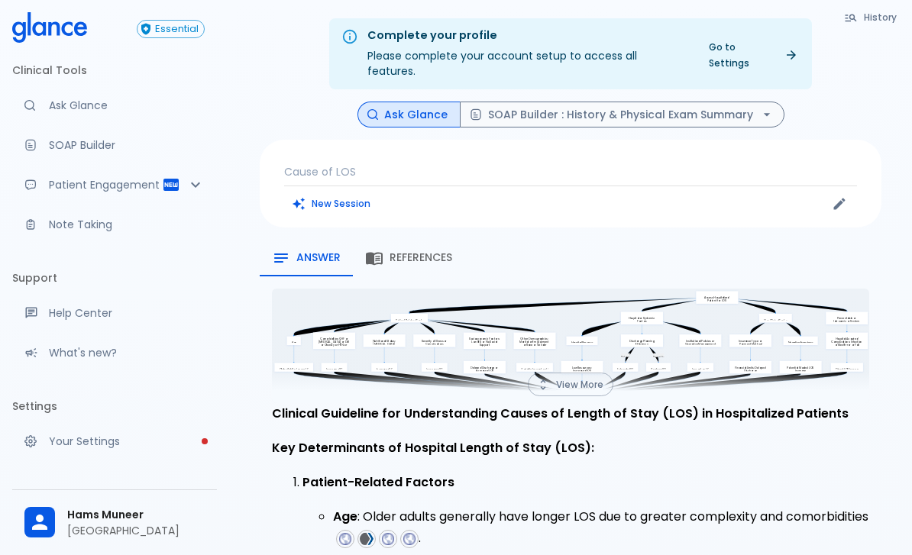
click at [400, 164] on p "Cause of LOS" at bounding box center [570, 171] width 573 height 15
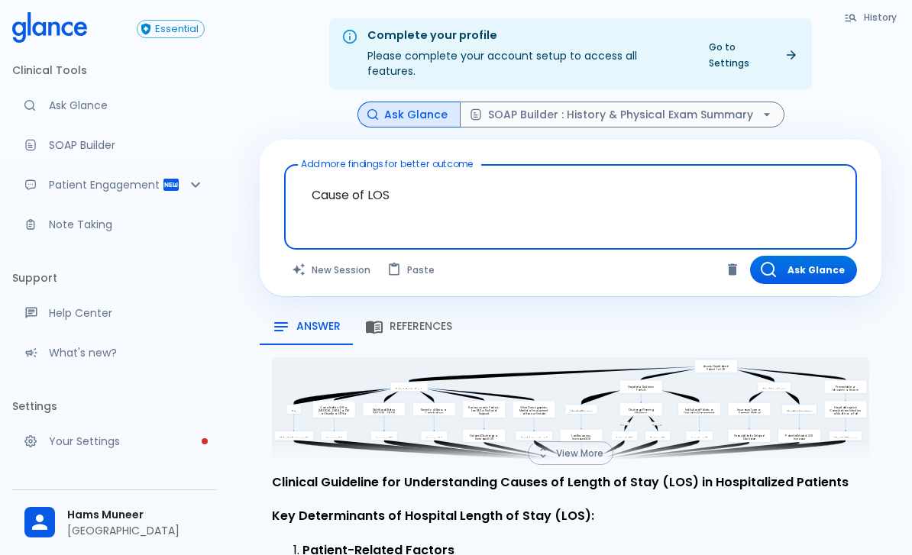
click at [392, 174] on textarea "Cause of LOS" at bounding box center [570, 195] width 551 height 48
click at [391, 173] on textarea "Cause of LOS" at bounding box center [570, 195] width 551 height 48
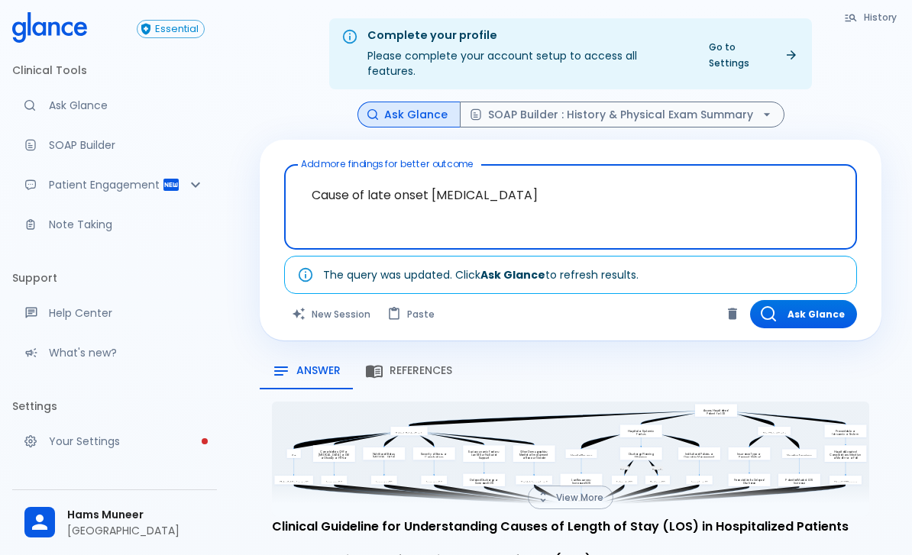
type textarea "Cause of late onset [MEDICAL_DATA]"
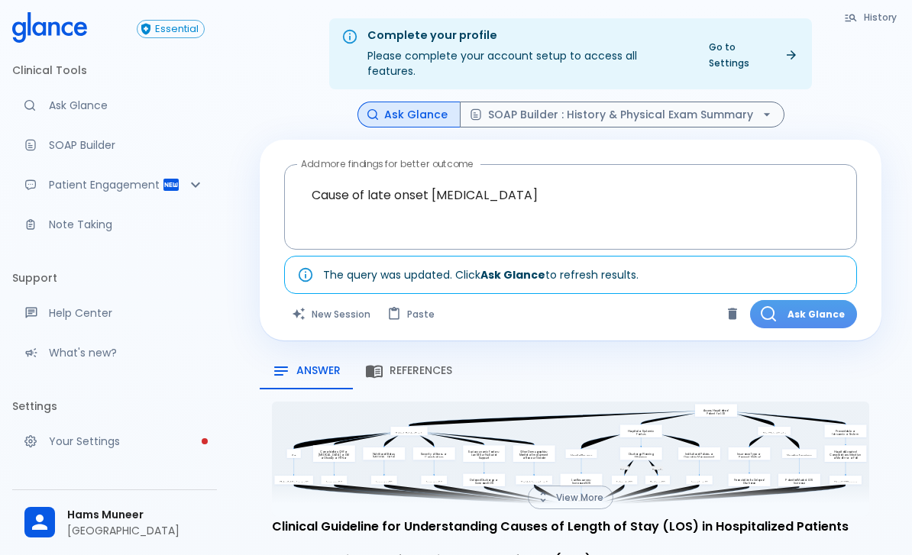
click at [811, 309] on button "Ask Glance" at bounding box center [803, 314] width 107 height 28
